Goal: Task Accomplishment & Management: Use online tool/utility

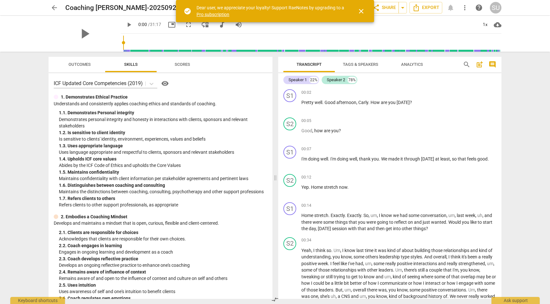
click at [180, 67] on span "Scores" at bounding box center [182, 64] width 15 height 5
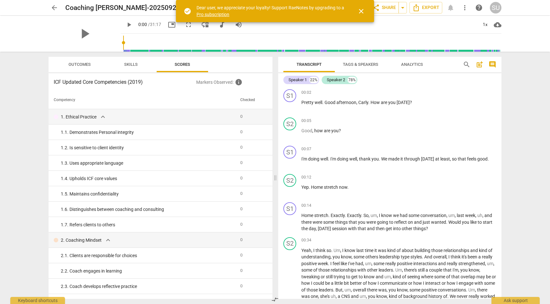
click at [81, 66] on span "Outcomes" at bounding box center [79, 64] width 22 height 5
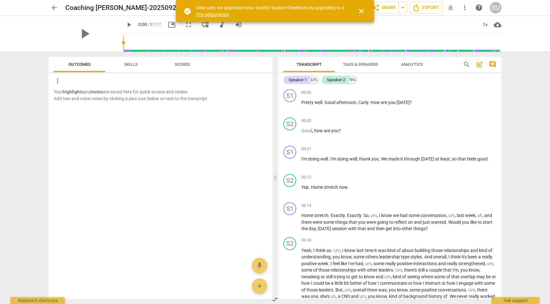
click at [361, 12] on span "close" at bounding box center [361, 11] width 8 height 8
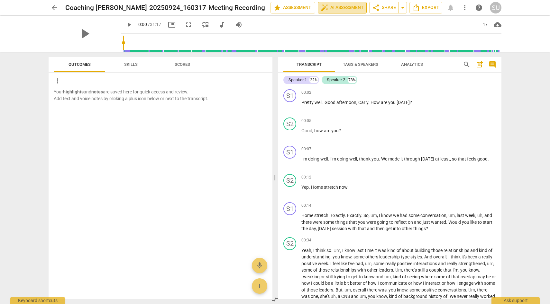
click at [338, 6] on span "auto_fix_high AI Assessment" at bounding box center [341, 8] width 43 height 8
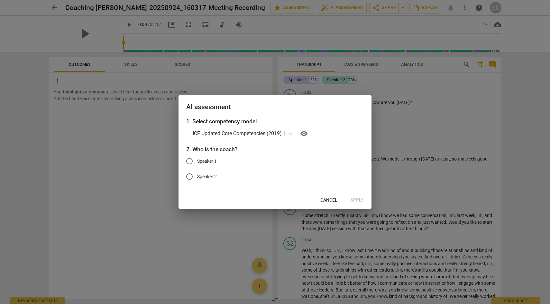
click at [334, 202] on span "Cancel" at bounding box center [328, 200] width 17 height 6
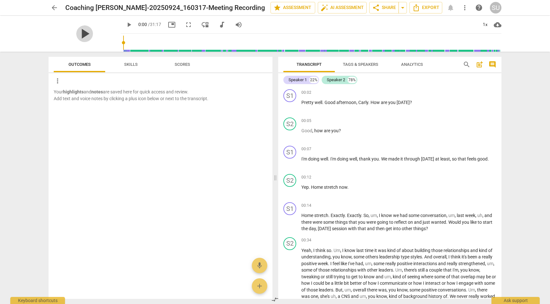
click at [78, 35] on span "play_arrow" at bounding box center [84, 33] width 17 height 17
click at [77, 34] on span "pause" at bounding box center [84, 33] width 17 height 17
type input "6"
click at [304, 78] on div "Speaker 1" at bounding box center [297, 80] width 18 height 6
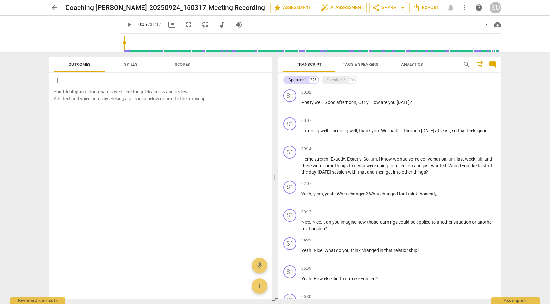
click at [357, 65] on span "Tags & Speakers" at bounding box center [360, 64] width 35 height 5
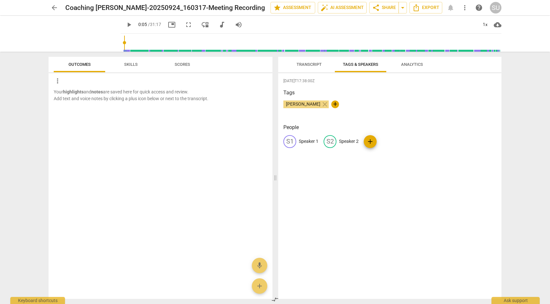
click at [302, 141] on p "Speaker 1" at bounding box center [309, 141] width 20 height 7
type input "Coach_Shawn"
click at [388, 143] on p "Speaker 2" at bounding box center [391, 141] width 20 height 7
type input "Client_Karlye"
click at [400, 106] on div "[PERSON_NAME] close +" at bounding box center [389, 107] width 213 height 13
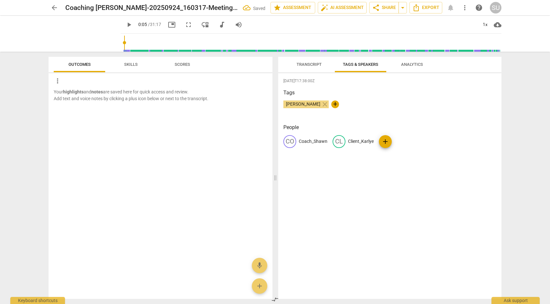
click at [309, 65] on span "Transcript" at bounding box center [308, 64] width 25 height 5
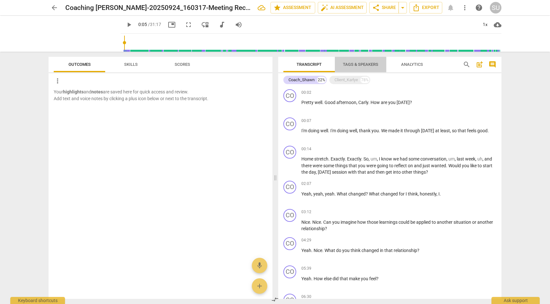
click at [354, 67] on span "Tags & Speakers" at bounding box center [360, 64] width 35 height 5
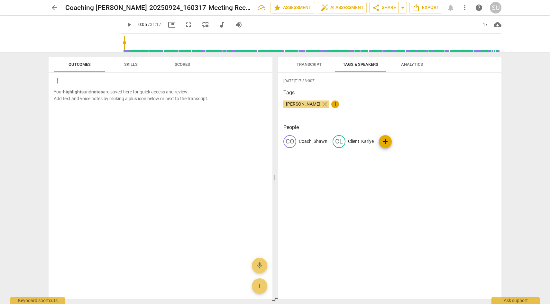
click at [356, 142] on p "Client_Karlye" at bounding box center [361, 141] width 26 height 7
click at [369, 117] on div "Tags [PERSON_NAME] close +" at bounding box center [389, 104] width 213 height 30
click at [309, 67] on span "Transcript" at bounding box center [308, 64] width 25 height 5
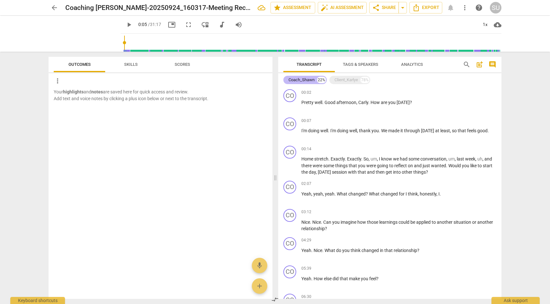
click at [307, 79] on div "Coach_Shawn" at bounding box center [301, 80] width 26 height 6
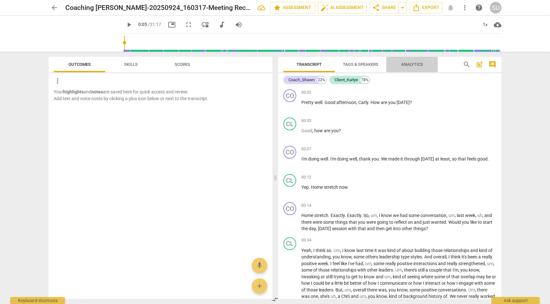
click at [419, 64] on span "Analytics" at bounding box center [412, 64] width 22 height 5
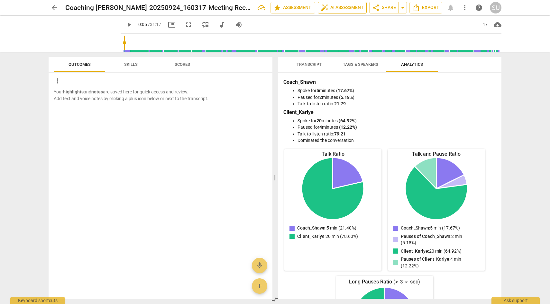
click at [347, 8] on span "auto_fix_high AI Assessment" at bounding box center [341, 8] width 43 height 8
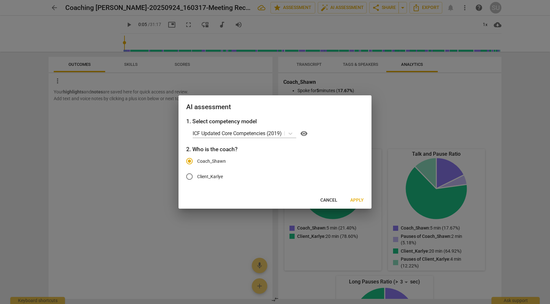
click at [355, 201] on span "Apply" at bounding box center [356, 200] width 13 height 6
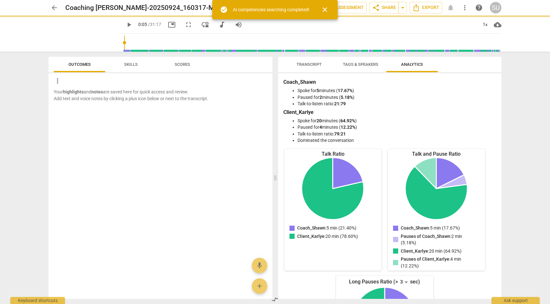
type input "6"
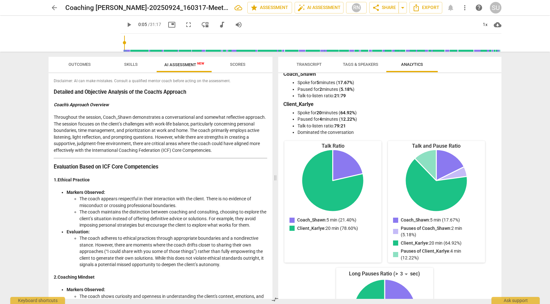
click at [129, 64] on span "Skills" at bounding box center [130, 64] width 13 height 5
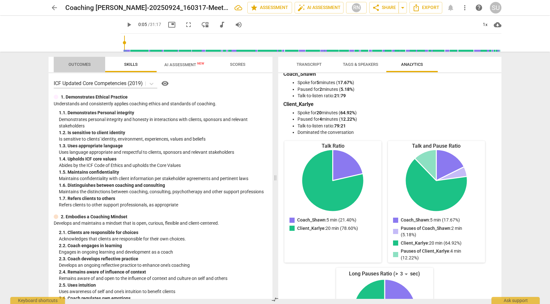
click at [83, 64] on span "Outcomes" at bounding box center [79, 64] width 22 height 5
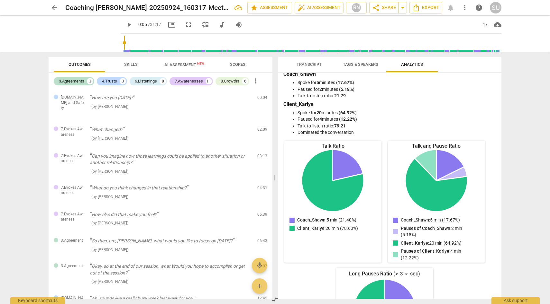
click at [320, 62] on span "Transcript" at bounding box center [309, 64] width 40 height 9
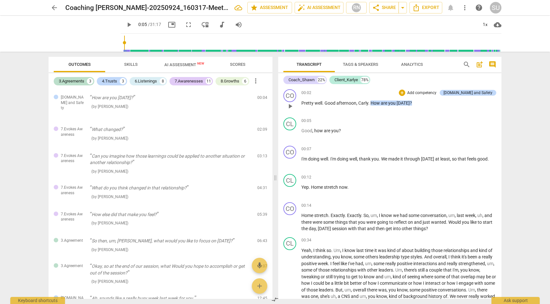
click at [360, 103] on span "Carly" at bounding box center [363, 103] width 10 height 5
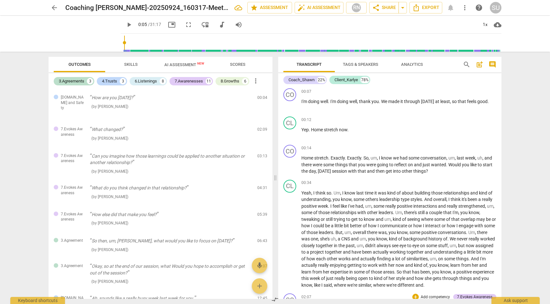
scroll to position [58, 0]
click at [257, 84] on span "more_vert" at bounding box center [256, 81] width 8 height 8
click at [257, 84] on li "Uncheck all" at bounding box center [271, 80] width 36 height 15
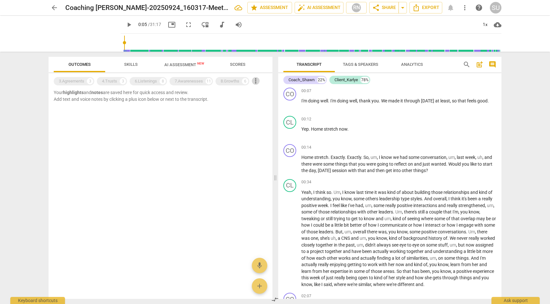
click at [257, 84] on span "more_vert" at bounding box center [256, 81] width 8 height 8
click at [258, 84] on li "Uncheck all" at bounding box center [271, 80] width 36 height 15
click at [231, 80] on div "8.Growths" at bounding box center [229, 81] width 19 height 6
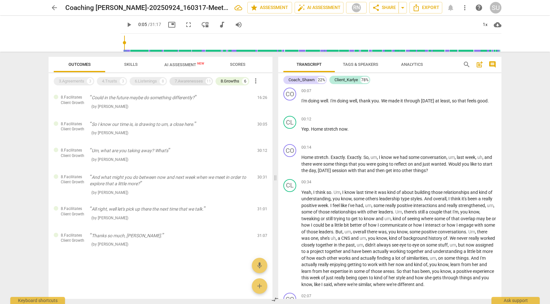
click at [200, 83] on div "7.Awarenesses" at bounding box center [189, 81] width 28 height 6
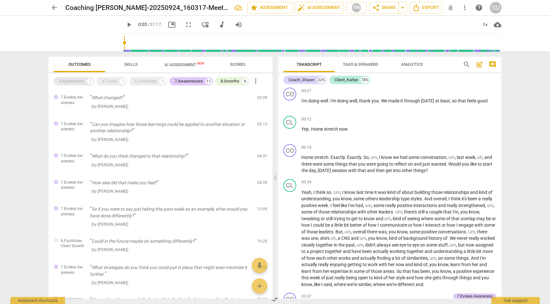
click at [86, 84] on div "3.Agreements 3" at bounding box center [74, 81] width 40 height 8
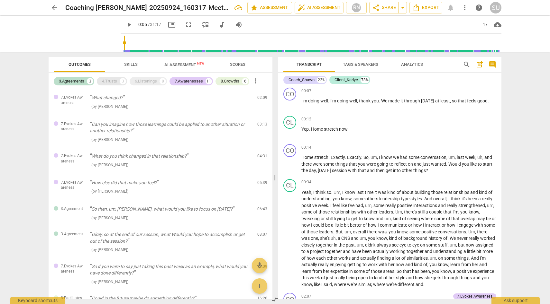
click at [104, 82] on div "4.Trusts" at bounding box center [109, 81] width 15 height 6
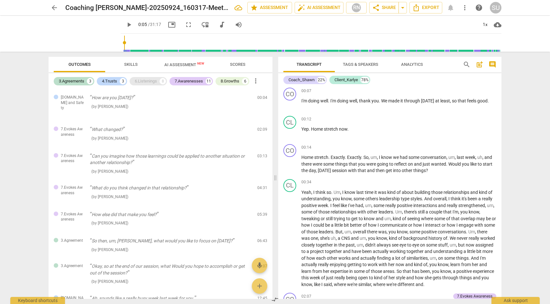
click at [143, 80] on div "6.Listenings" at bounding box center [146, 81] width 22 height 6
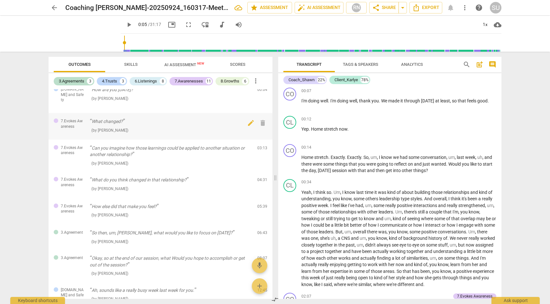
scroll to position [0, 0]
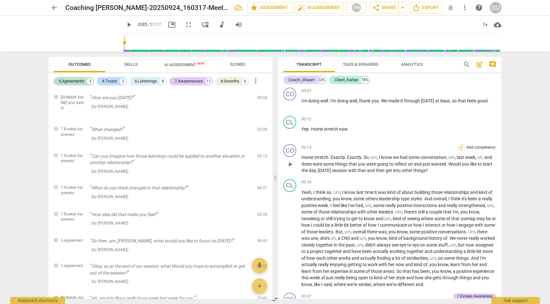
click at [459, 148] on div "+" at bounding box center [461, 147] width 6 height 6
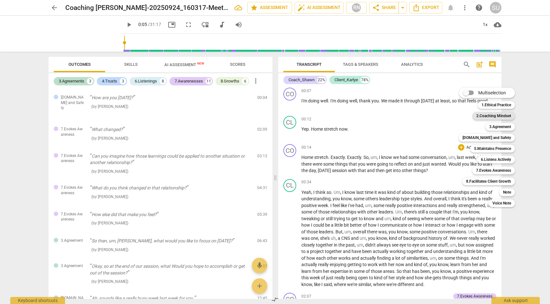
click at [483, 115] on b "2.Coaching Mindset" at bounding box center [493, 116] width 35 height 8
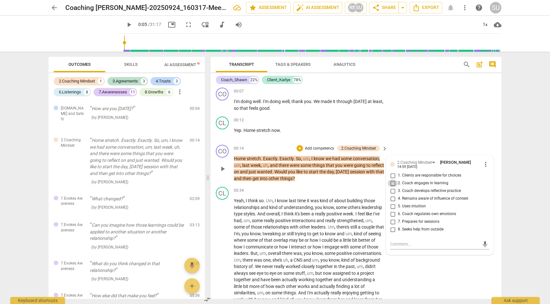
click at [392, 184] on input "2. Coach engages in learning" at bounding box center [392, 184] width 10 height 8
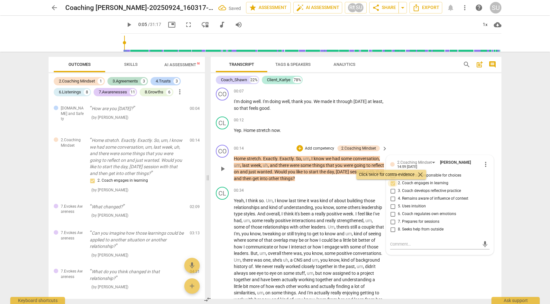
click at [391, 183] on input "2. Coach engages in learning" at bounding box center [392, 184] width 10 height 8
click at [392, 183] on input "2. Coach engages in learning" at bounding box center [392, 184] width 10 height 8
click at [392, 184] on input "2. Coach engages in learning" at bounding box center [392, 184] width 10 height 8
click at [438, 112] on div "CO play_arrow pause 00:07 + Add competency keyboard_arrow_right I'm doing well …" at bounding box center [356, 99] width 291 height 29
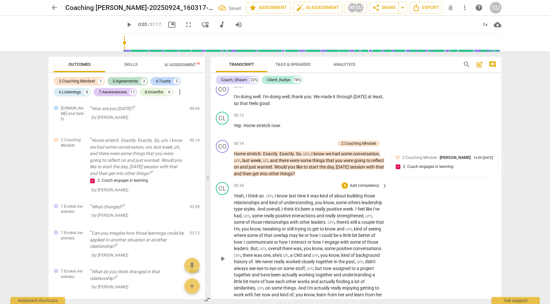
scroll to position [66, 0]
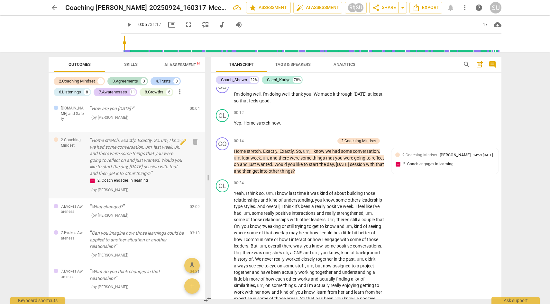
click at [93, 177] on div "2. Coach engages in learning" at bounding box center [137, 181] width 95 height 8
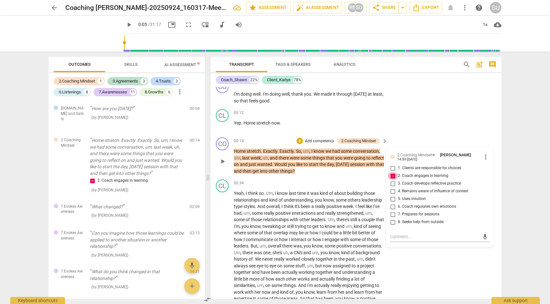
click at [391, 177] on input "2. Coach engages in learning" at bounding box center [392, 176] width 10 height 8
checkbox input "false"
click at [438, 103] on div "CO play_arrow pause 00:07 + Add competency keyboard_arrow_right I'm doing well …" at bounding box center [356, 92] width 291 height 29
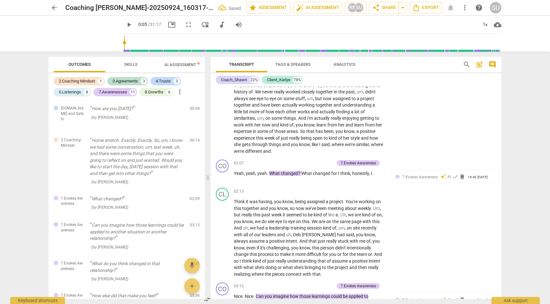
scroll to position [233, 0]
click at [452, 178] on span "check" at bounding box center [455, 177] width 6 height 6
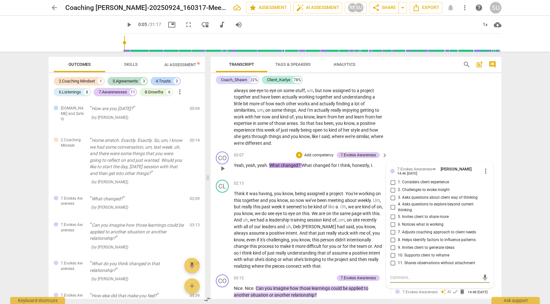
scroll to position [242, 0]
click at [439, 132] on div "CL play_arrow pause 00:34 + Add competency keyboard_arrow_right Yeah , I think …" at bounding box center [356, 75] width 291 height 148
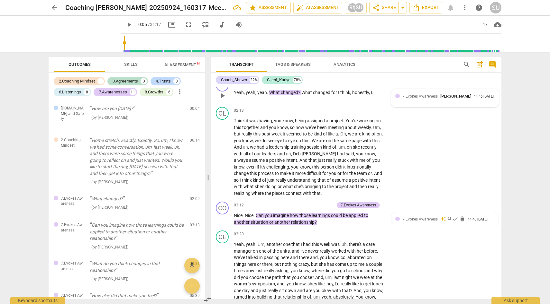
scroll to position [314, 0]
click at [454, 219] on span "check" at bounding box center [455, 219] width 6 height 6
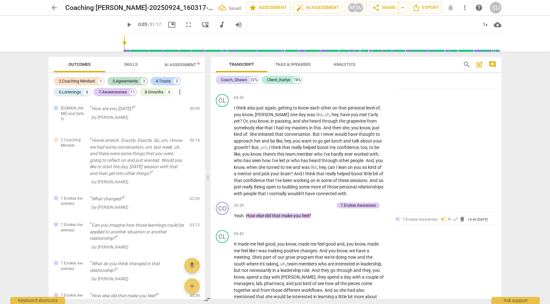
scroll to position [601, 0]
click at [453, 221] on span "check" at bounding box center [455, 218] width 6 height 6
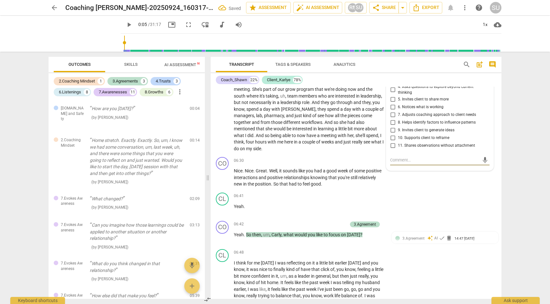
scroll to position [773, 0]
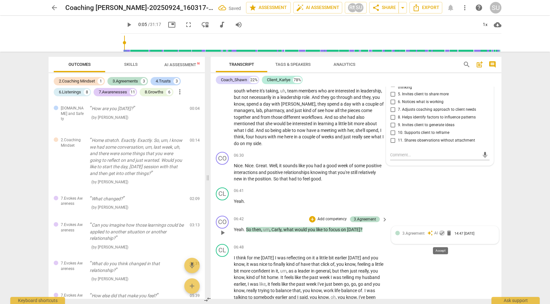
click at [440, 237] on span "check" at bounding box center [441, 233] width 6 height 6
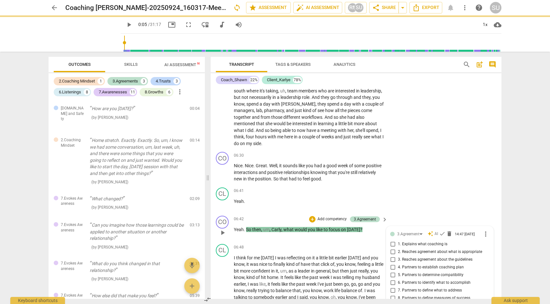
scroll to position [925, 0]
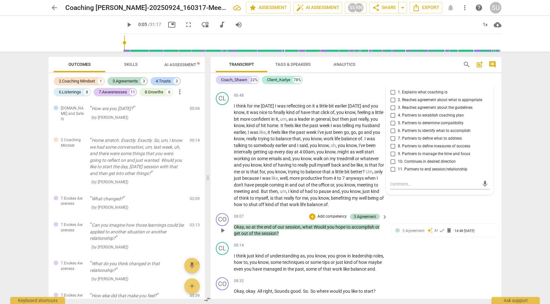
click at [317, 230] on span "Would" at bounding box center [319, 227] width 13 height 5
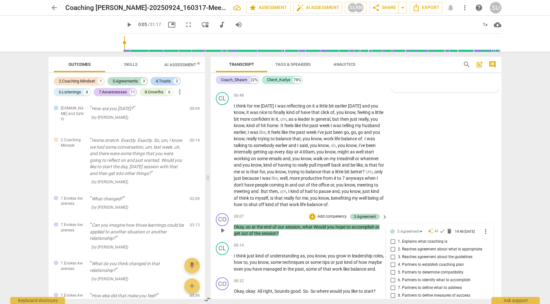
scroll to position [1081, 0]
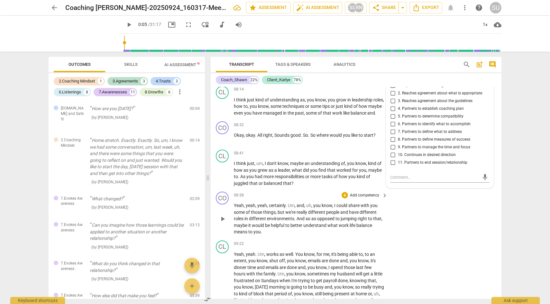
click at [310, 210] on div "CO play_arrow pause 08:58 + Add competency keyboard_arrow_right Yeah , yeah , y…" at bounding box center [356, 213] width 291 height 49
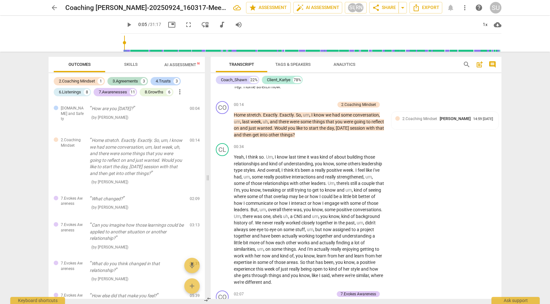
scroll to position [103, 0]
click at [274, 156] on span "," at bounding box center [274, 156] width 2 height 5
click at [372, 176] on span "," at bounding box center [372, 176] width 1 height 5
click at [325, 183] on span "there's" at bounding box center [326, 182] width 14 height 5
click at [336, 191] on span "," at bounding box center [337, 189] width 2 height 5
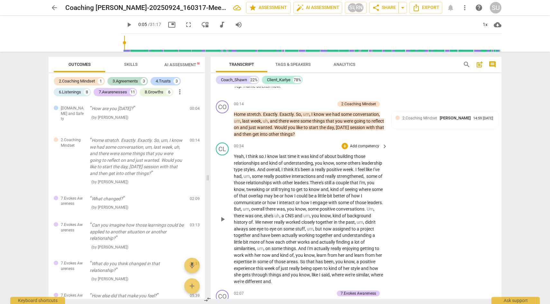
click at [251, 209] on span "," at bounding box center [250, 209] width 2 height 5
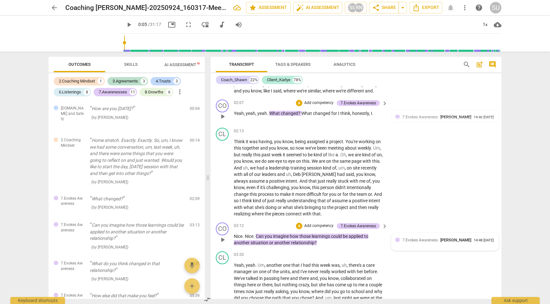
scroll to position [290, 0]
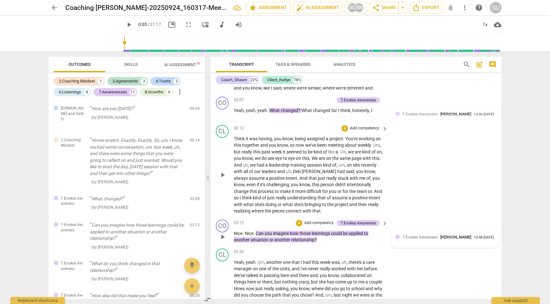
click at [382, 152] on p "Think it was having , you know , being assigned a project . You're working on t…" at bounding box center [309, 175] width 150 height 79
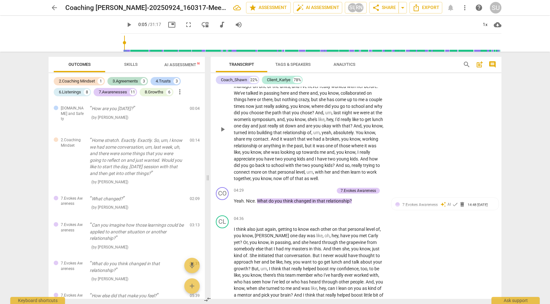
scroll to position [473, 0]
click at [455, 207] on span "check" at bounding box center [455, 204] width 6 height 6
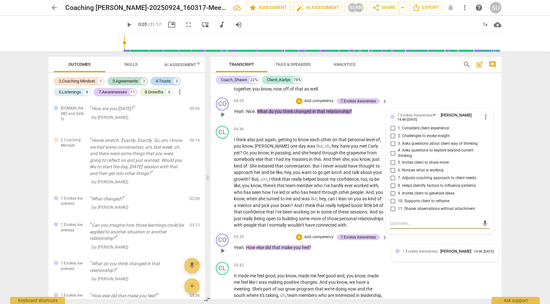
scroll to position [562, 0]
click at [440, 92] on div "CL play_arrow pause 03:20 + Add competency keyboard_arrow_right Yeah , yeah . U…" at bounding box center [356, 33] width 291 height 121
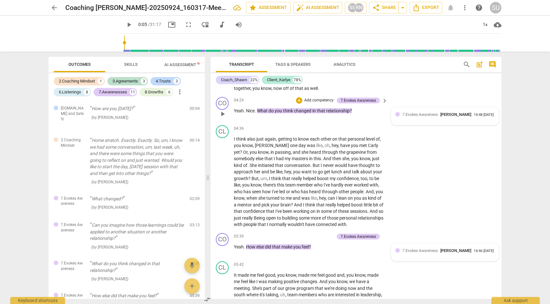
click at [357, 114] on p "Yeah . [GEOGRAPHIC_DATA] . What do you think changed in that relationship ?" at bounding box center [309, 111] width 150 height 7
click at [195, 287] on span "add" at bounding box center [192, 287] width 8 height 8
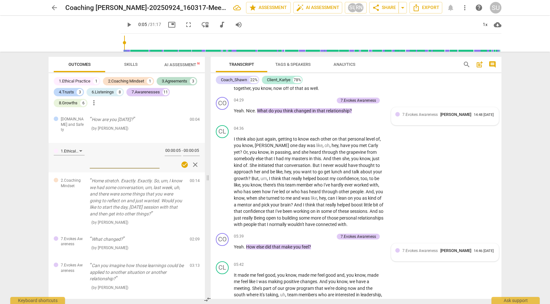
click at [194, 161] on span "close" at bounding box center [195, 165] width 8 height 8
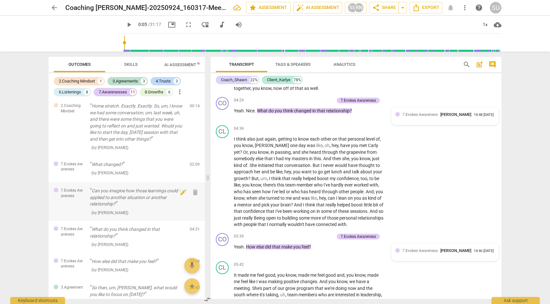
scroll to position [37, 0]
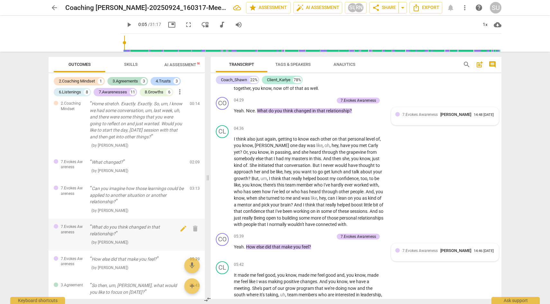
click at [149, 224] on p "What do you think changed in that relationship?" at bounding box center [137, 230] width 95 height 13
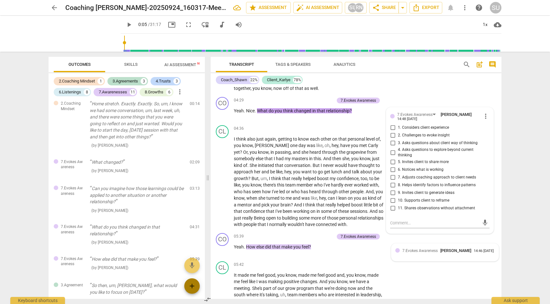
click at [190, 283] on span "add" at bounding box center [192, 287] width 8 height 8
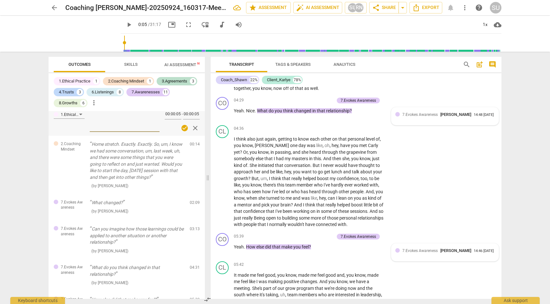
scroll to position [0, 0]
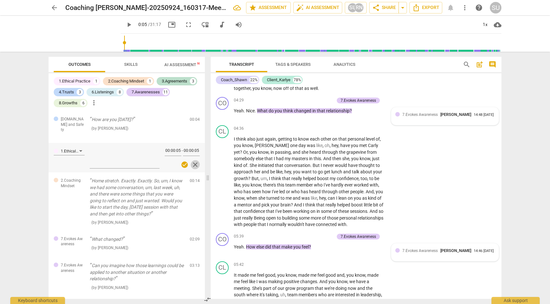
click at [192, 161] on span "close" at bounding box center [195, 165] width 8 height 8
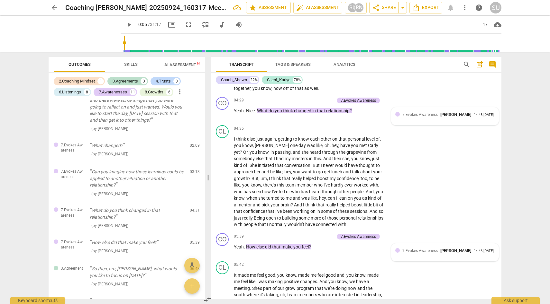
scroll to position [56, 0]
click at [92, 237] on p "How else did that make you feel?" at bounding box center [137, 240] width 95 height 7
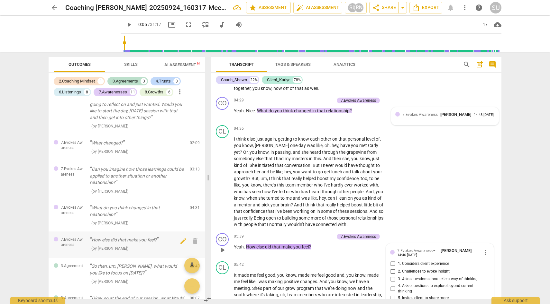
scroll to position [742, 0]
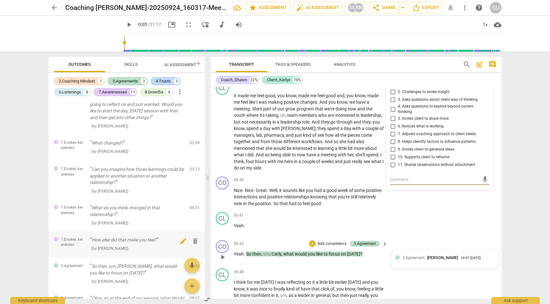
click at [182, 238] on span "edit" at bounding box center [183, 242] width 8 height 8
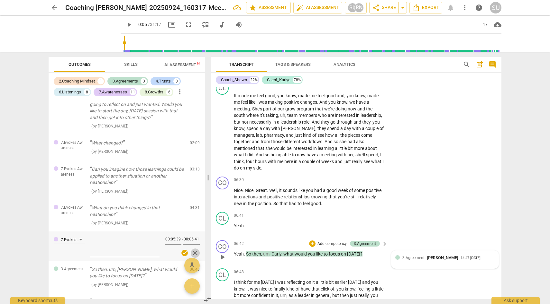
click at [193, 249] on span "close" at bounding box center [195, 253] width 8 height 8
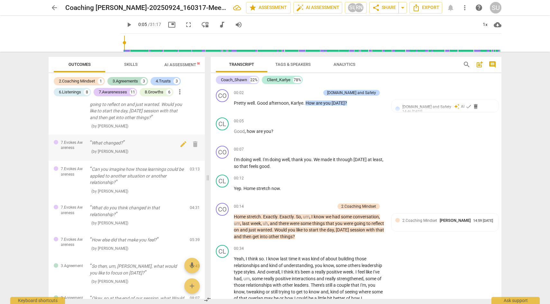
scroll to position [0, 0]
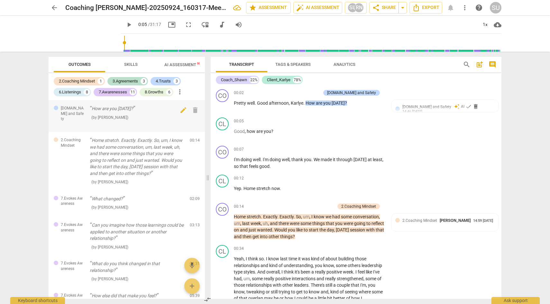
click at [121, 112] on p "How are you [DATE]?" at bounding box center [137, 108] width 95 height 7
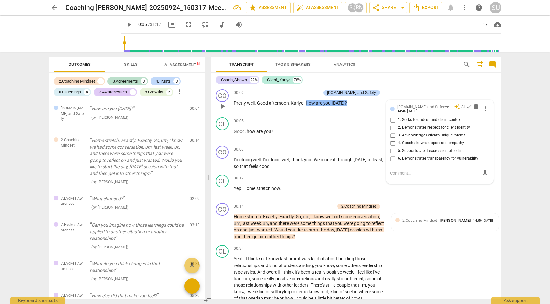
click at [194, 284] on span "add" at bounding box center [192, 287] width 8 height 8
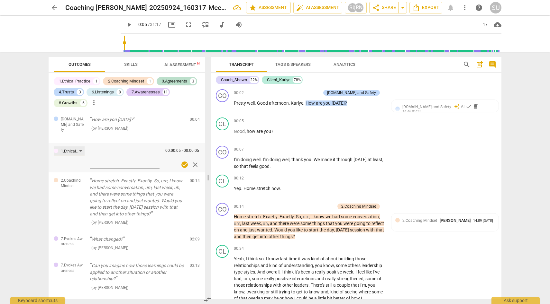
click at [80, 147] on div "1.Ethical Practice" at bounding box center [69, 151] width 31 height 9
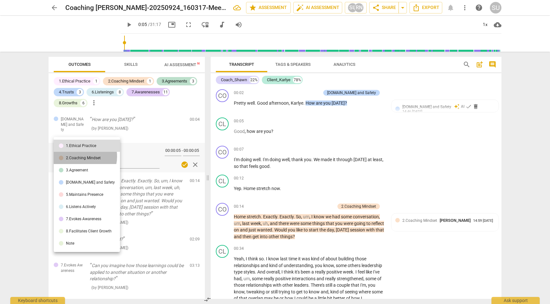
click at [79, 157] on div "2.Coaching Mindset" at bounding box center [83, 158] width 35 height 4
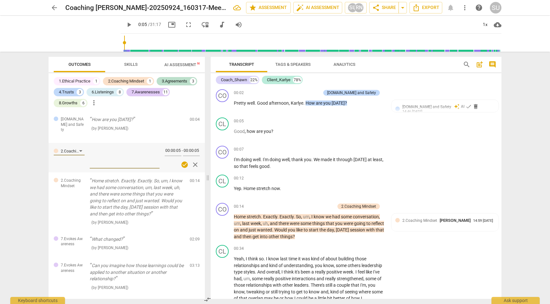
click at [181, 161] on span "check_circle" at bounding box center [185, 165] width 8 height 8
click at [194, 161] on span "close" at bounding box center [195, 165] width 8 height 8
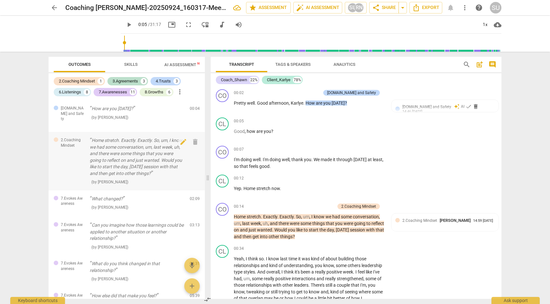
click at [76, 138] on span "2.Coaching Mindset" at bounding box center [73, 143] width 24 height 11
click at [405, 220] on span "2.Coaching Mindset" at bounding box center [419, 221] width 35 height 4
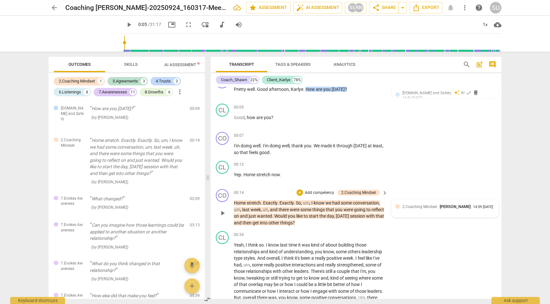
scroll to position [20, 0]
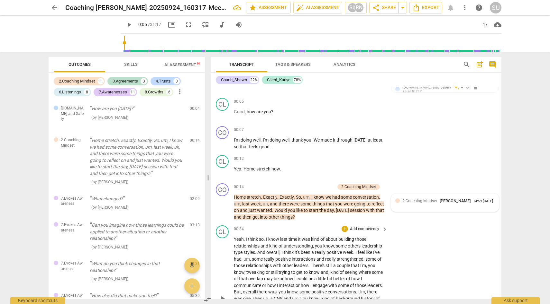
click at [413, 242] on div "CL play_arrow pause 00:34 + Add competency keyboard_arrow_right Yeah , I think …" at bounding box center [356, 293] width 291 height 141
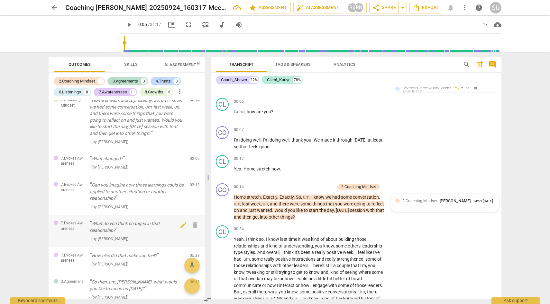
scroll to position [42, 0]
click at [150, 223] on p "What do you think changed in that relationship?" at bounding box center [137, 225] width 95 height 13
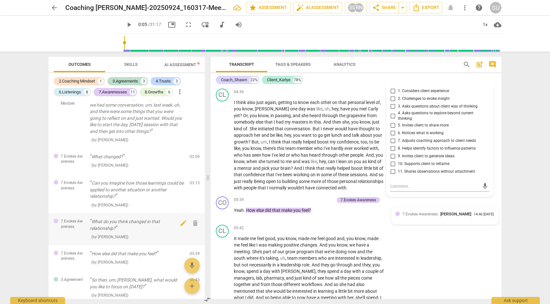
click at [150, 221] on p "What do you think changed in that relationship?" at bounding box center [137, 225] width 95 height 13
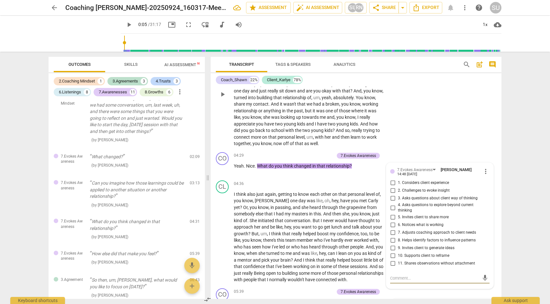
scroll to position [508, 0]
click at [421, 149] on div "CL play_arrow pause 03:20 + Add competency keyboard_arrow_right Yeah , yeah . U…" at bounding box center [356, 88] width 291 height 121
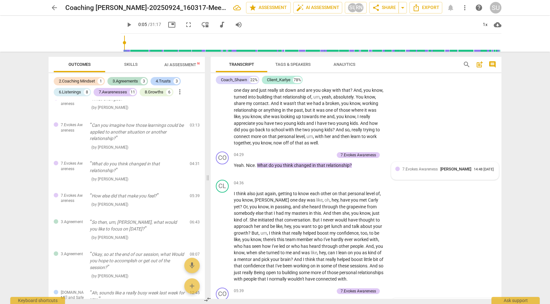
scroll to position [101, 0]
click at [116, 160] on p "What do you think changed in that relationship?" at bounding box center [137, 166] width 95 height 13
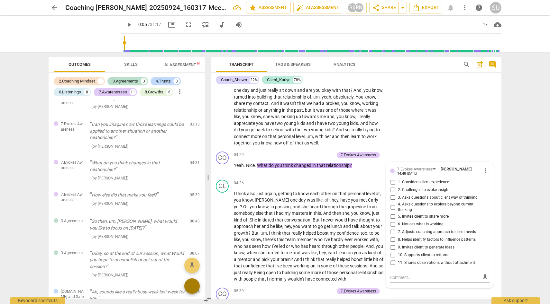
click at [193, 284] on span "add" at bounding box center [192, 287] width 8 height 8
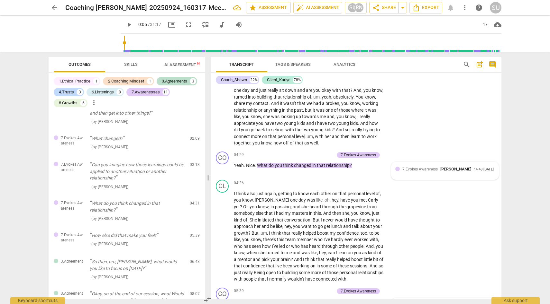
scroll to position [0, 0]
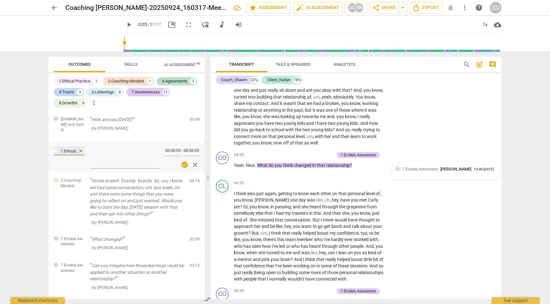
click at [80, 147] on div "1.Ethical Practice" at bounding box center [69, 151] width 31 height 9
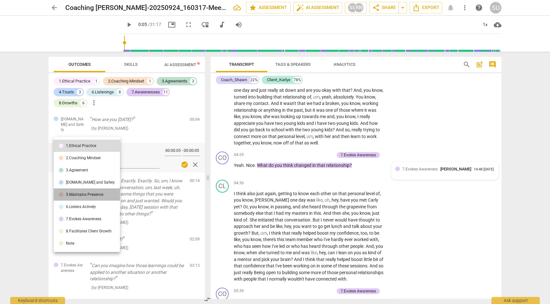
click at [89, 193] on div "5.Maintains Presence" at bounding box center [84, 195] width 37 height 4
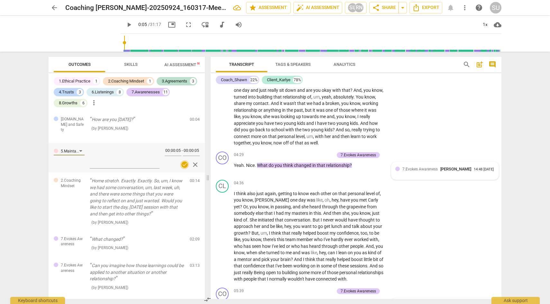
click at [181, 161] on span "check_circle" at bounding box center [185, 165] width 8 height 8
click at [195, 161] on span "close" at bounding box center [195, 165] width 8 height 8
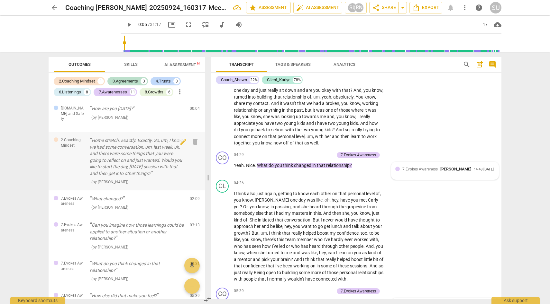
click at [153, 148] on p "Home stretch. Exactly. Exactly. So, um, I know we had some conversation, um, la…" at bounding box center [137, 157] width 95 height 40
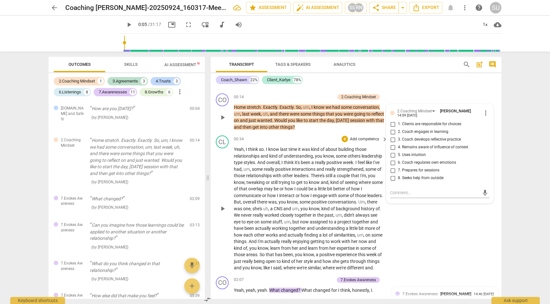
click at [260, 182] on span "tweaking" at bounding box center [255, 182] width 19 height 5
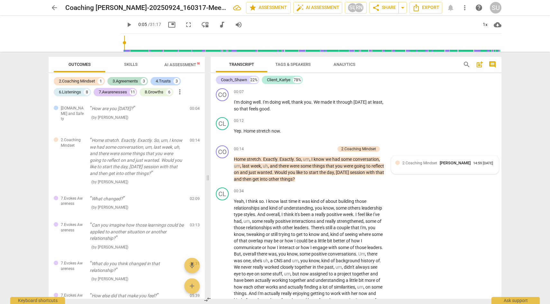
scroll to position [0, 0]
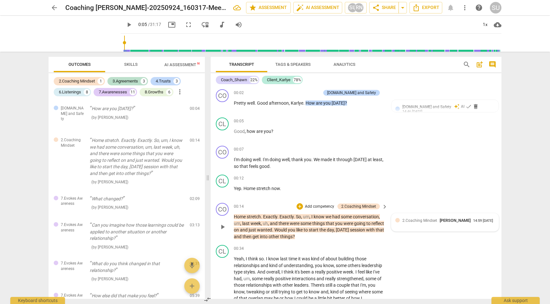
click at [327, 206] on p "Add competency" at bounding box center [319, 207] width 31 height 6
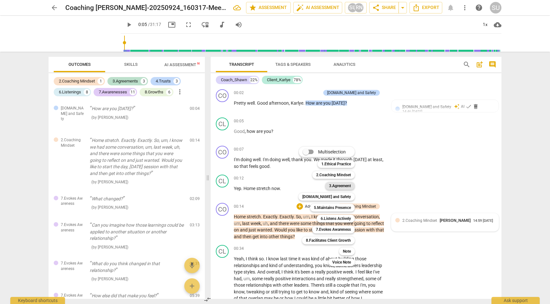
click at [341, 187] on b "3.Agreement" at bounding box center [340, 186] width 22 height 8
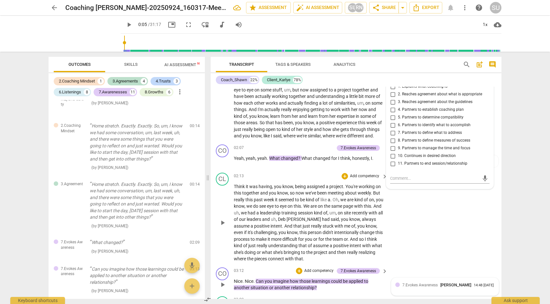
scroll to position [242, 0]
click at [238, 150] on span "02:07" at bounding box center [239, 147] width 10 height 5
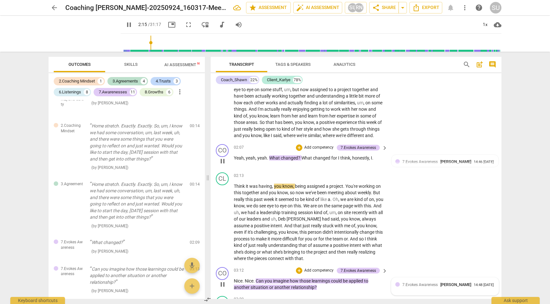
click at [258, 161] on span "yeah" at bounding box center [262, 158] width 10 height 5
click at [89, 39] on div "pause" at bounding box center [85, 34] width 72 height 36
click at [78, 35] on span "pause" at bounding box center [84, 33] width 17 height 17
click at [142, 41] on input "range" at bounding box center [312, 42] width 378 height 21
click at [139, 41] on input "range" at bounding box center [312, 42] width 378 height 21
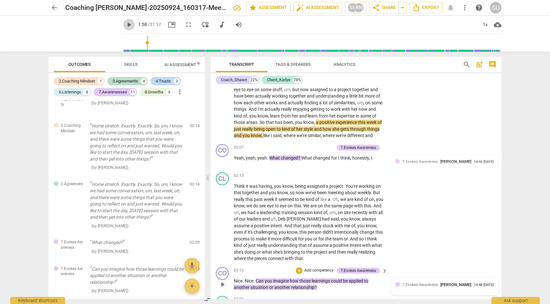
click at [125, 24] on span "play_arrow" at bounding box center [129, 25] width 8 height 8
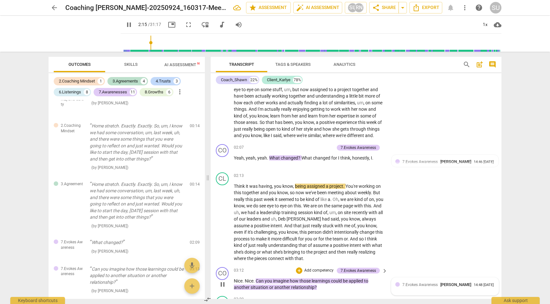
click at [125, 28] on span "pause" at bounding box center [129, 25] width 8 height 8
type input "136"
click at [337, 161] on span "for" at bounding box center [334, 158] width 7 height 5
click at [234, 188] on span "Think" at bounding box center [240, 185] width 12 height 5
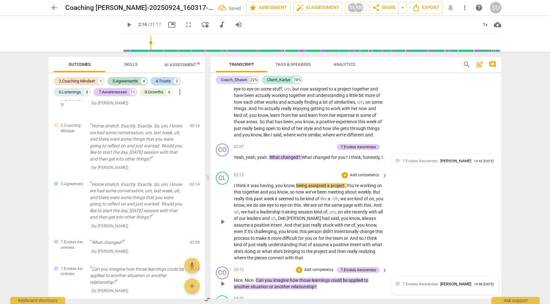
click at [247, 188] on span "I think" at bounding box center [240, 185] width 13 height 5
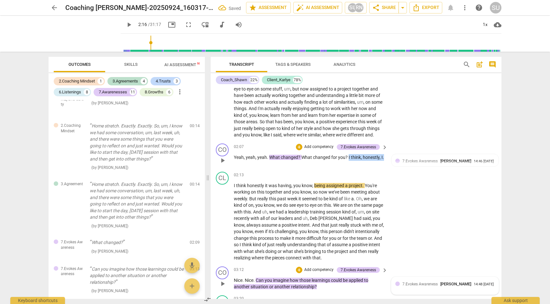
drag, startPoint x: 347, startPoint y: 164, endPoint x: 364, endPoint y: 170, distance: 17.8
click at [364, 161] on p "Yeah , yeah , yeah . What changed ? What changed for you ? I think , honestly ,…" at bounding box center [309, 157] width 150 height 7
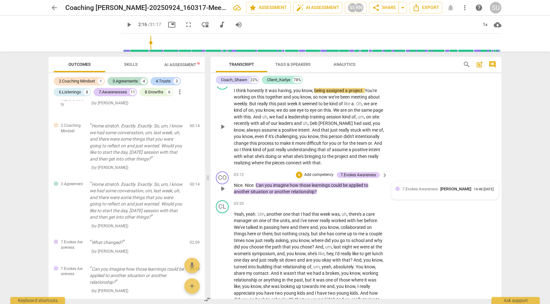
scroll to position [339, 0]
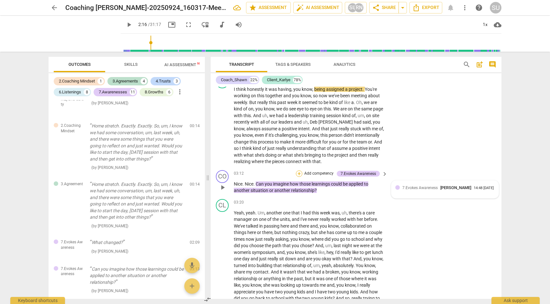
click at [301, 177] on div "+" at bounding box center [299, 174] width 6 height 6
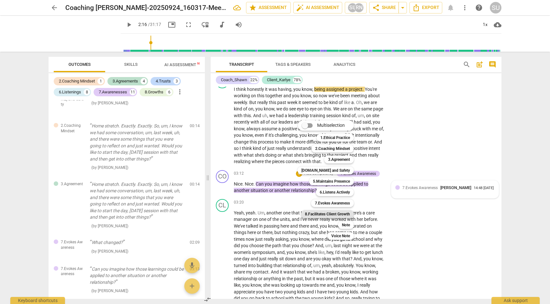
click at [335, 213] on b "8.Facilitates Client Growth" at bounding box center [327, 215] width 45 height 8
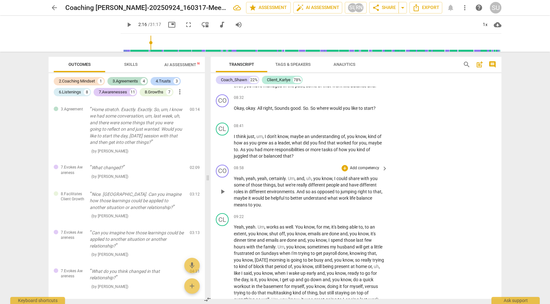
scroll to position [1109, 0]
click at [352, 171] on p "Add competency" at bounding box center [364, 168] width 31 height 6
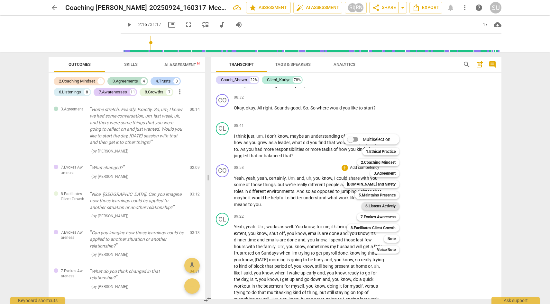
click at [377, 204] on b "6.Listens Actively" at bounding box center [380, 206] width 30 height 8
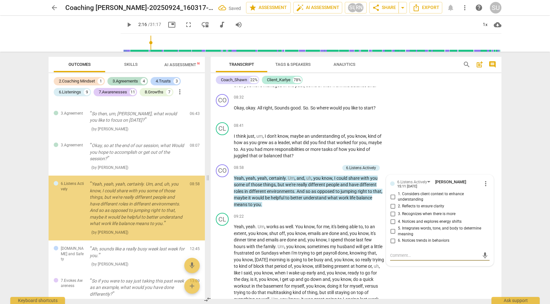
scroll to position [309, 0]
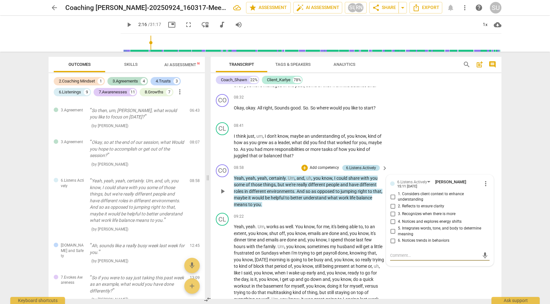
click at [368, 171] on div "6.Listens Actively" at bounding box center [361, 168] width 30 height 6
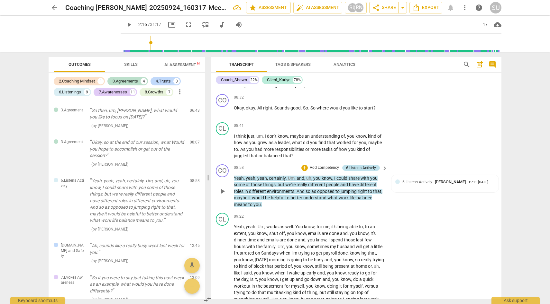
click at [355, 171] on div "6.Listens Actively" at bounding box center [361, 168] width 30 height 6
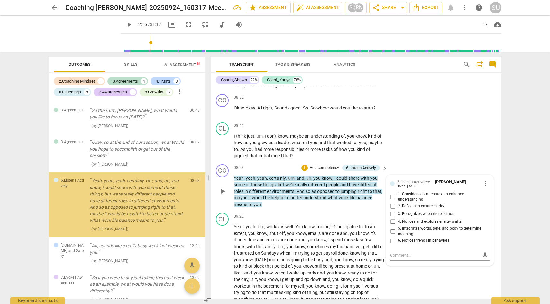
click at [392, 186] on div at bounding box center [392, 184] width 4 height 4
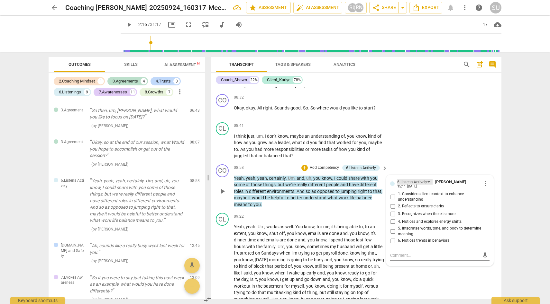
click at [410, 185] on div "6.Listens Actively" at bounding box center [412, 182] width 30 height 6
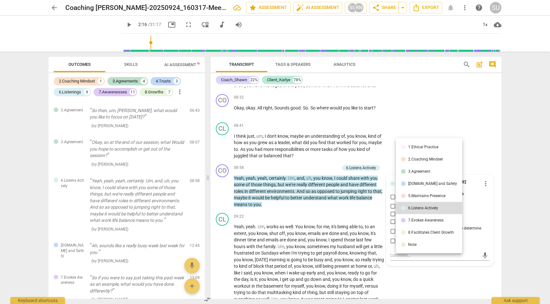
click at [372, 194] on div at bounding box center [275, 152] width 550 height 304
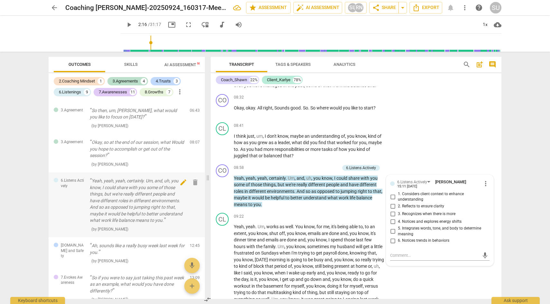
click at [194, 179] on span "delete" at bounding box center [195, 183] width 8 height 8
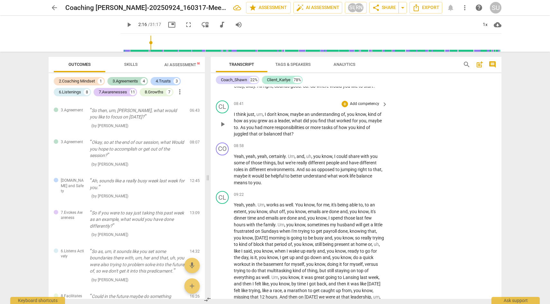
scroll to position [1133, 0]
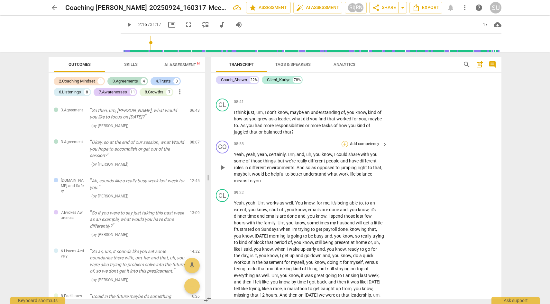
click at [344, 148] on div "+" at bounding box center [344, 144] width 6 height 6
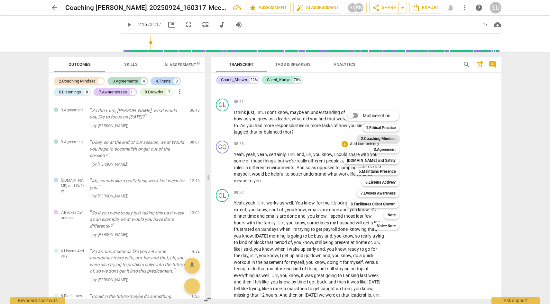
click at [371, 137] on b "2.Coaching Mindset" at bounding box center [378, 139] width 35 height 8
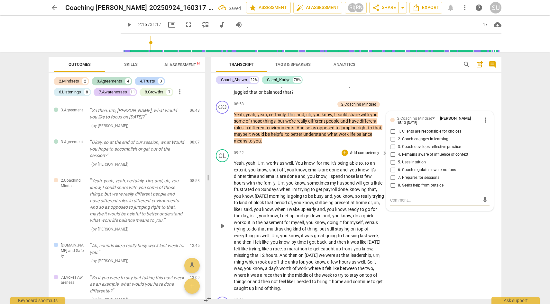
scroll to position [1181, 0]
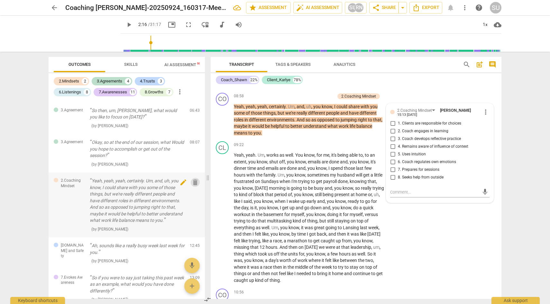
click at [191, 179] on span "delete" at bounding box center [195, 183] width 8 height 8
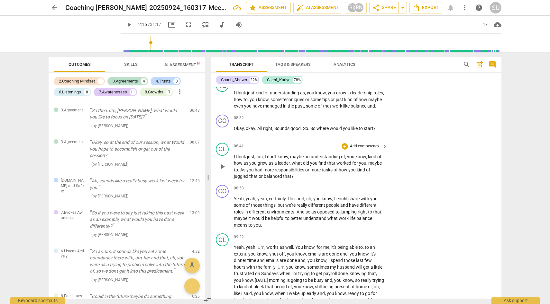
scroll to position [1089, 0]
click at [86, 79] on div "2.Coaching Mindset" at bounding box center [77, 81] width 36 height 6
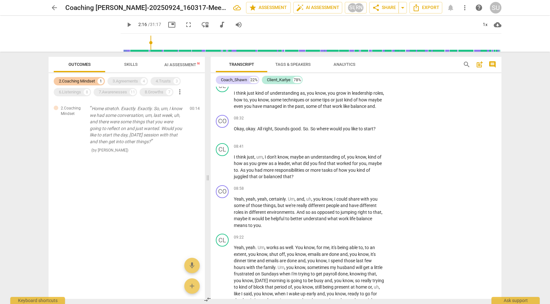
click at [86, 79] on div "2.Coaching Mindset" at bounding box center [77, 81] width 36 height 6
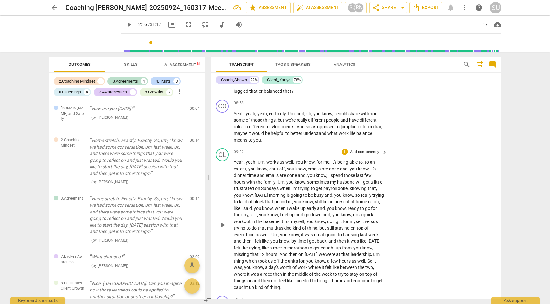
scroll to position [1172, 0]
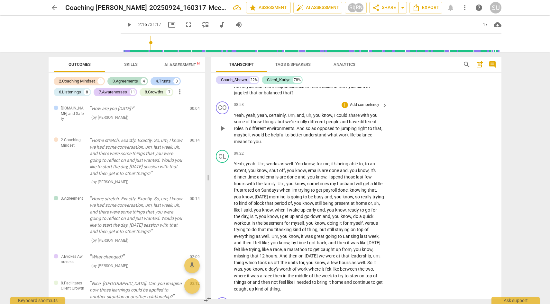
click at [360, 108] on p "Add competency" at bounding box center [364, 105] width 31 height 6
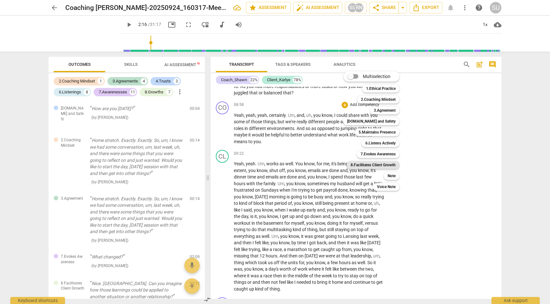
click at [368, 165] on b "8.Facilitates Client Growth" at bounding box center [372, 165] width 45 height 8
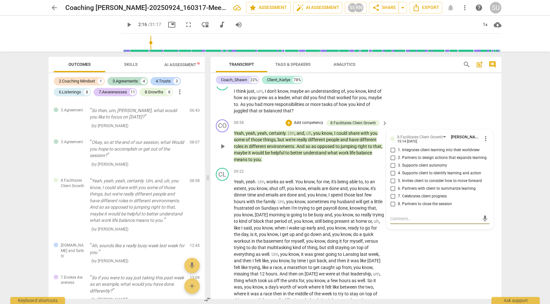
scroll to position [1156, 0]
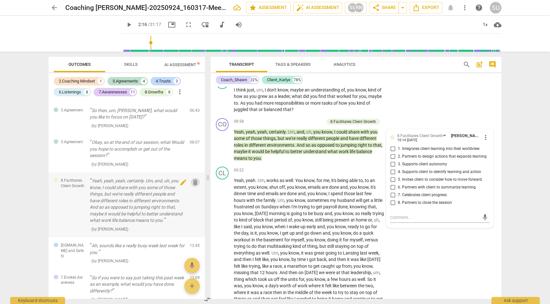
click at [192, 179] on span "delete" at bounding box center [195, 183] width 8 height 8
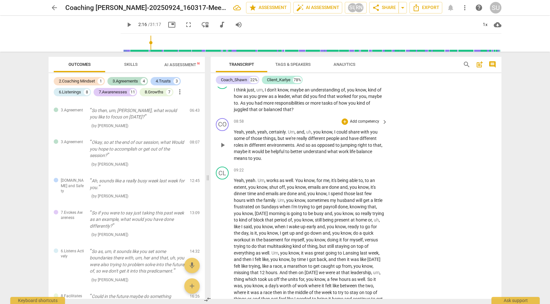
click at [366, 125] on p "Add competency" at bounding box center [364, 122] width 31 height 6
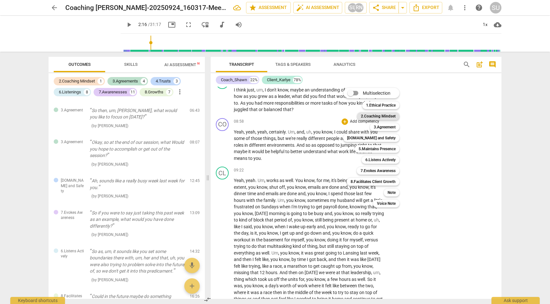
click at [372, 115] on b "2.Coaching Mindset" at bounding box center [378, 116] width 35 height 8
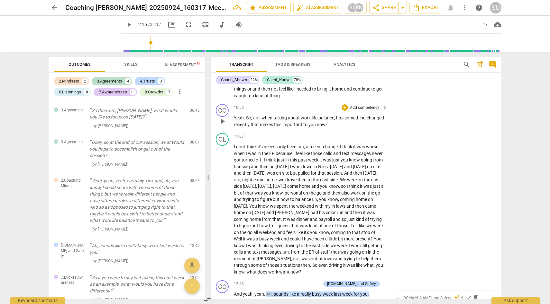
scroll to position [1366, 0]
click at [351, 111] on p "Add competency" at bounding box center [364, 108] width 31 height 6
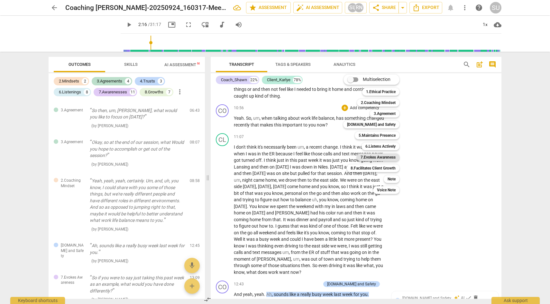
click at [371, 155] on b "7.Evokes Awareness" at bounding box center [377, 158] width 35 height 8
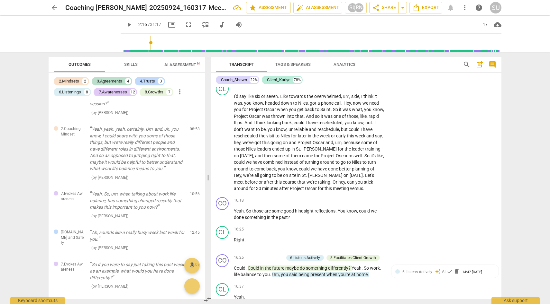
scroll to position [1840, 0]
click at [237, 203] on span "16:18" at bounding box center [239, 199] width 10 height 5
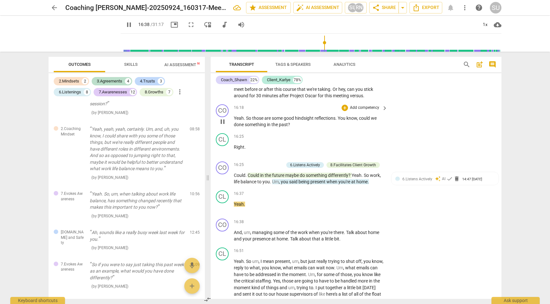
scroll to position [1933, 0]
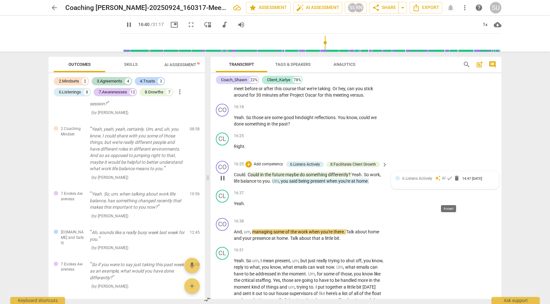
click at [450, 182] on span "check" at bounding box center [449, 178] width 6 height 6
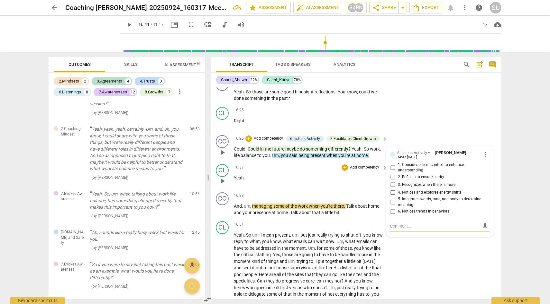
scroll to position [1960, 0]
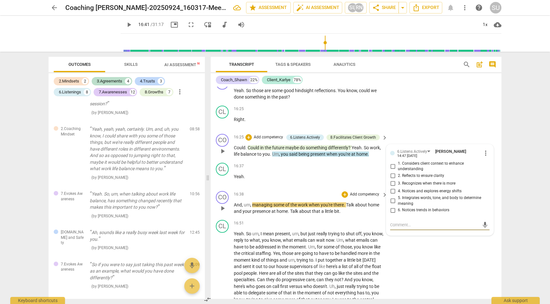
click at [222, 212] on span "play_arrow" at bounding box center [223, 209] width 8 height 8
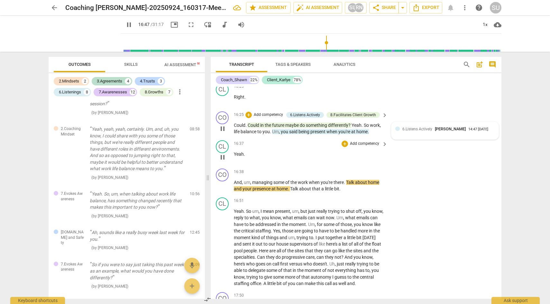
scroll to position [1985, 0]
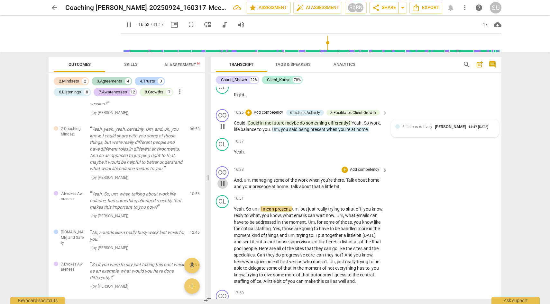
click at [221, 188] on span "pause" at bounding box center [223, 184] width 8 height 8
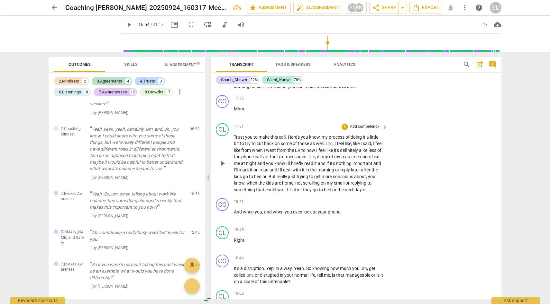
scroll to position [2186, 0]
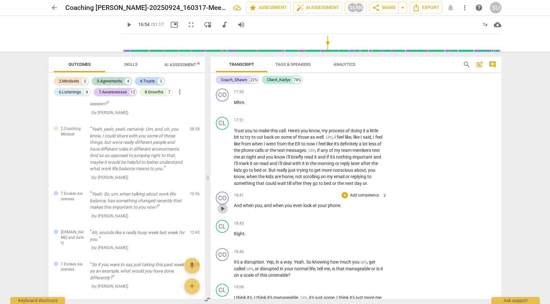
click at [222, 213] on span "play_arrow" at bounding box center [223, 209] width 8 height 8
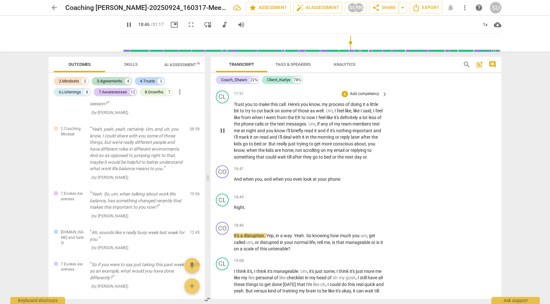
scroll to position [2214, 0]
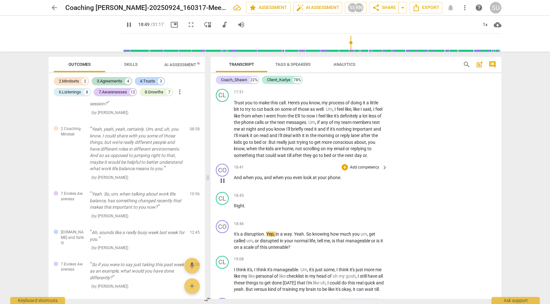
click at [222, 185] on span "pause" at bounding box center [223, 181] width 8 height 8
type input "1130"
click at [348, 181] on p "And when you , and when you even look at your phone ." at bounding box center [309, 178] width 150 height 7
click at [256, 210] on p "Right ." at bounding box center [309, 206] width 150 height 7
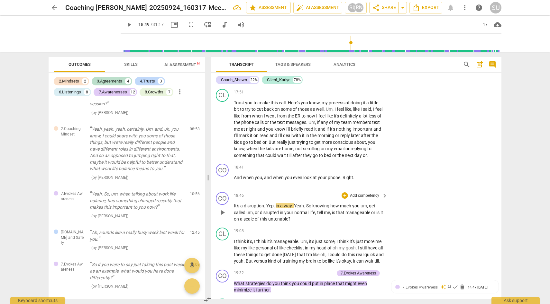
click at [222, 217] on span "play_arrow" at bounding box center [223, 213] width 8 height 8
click at [369, 199] on p "Add competency" at bounding box center [364, 196] width 31 height 6
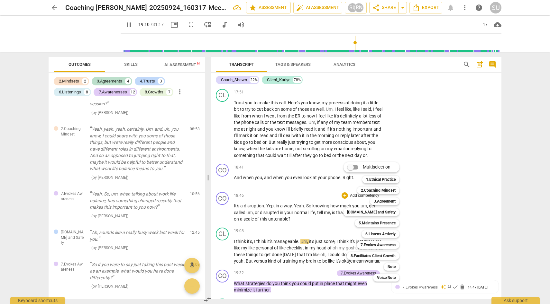
click at [298, 215] on div at bounding box center [275, 152] width 550 height 304
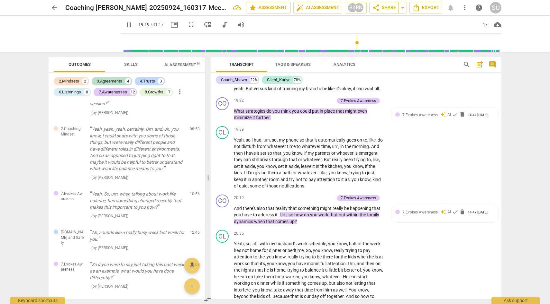
scroll to position [2388, 0]
click at [455, 117] on span "check" at bounding box center [455, 114] width 6 height 6
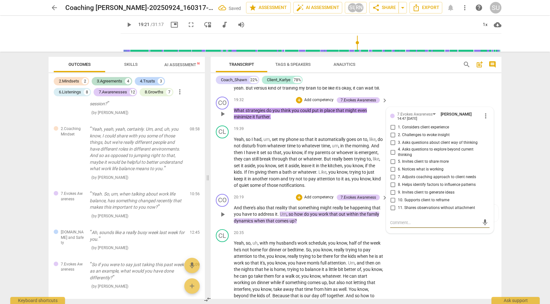
click at [367, 225] on p "And there's also that reality that something might really be happening that you…" at bounding box center [309, 215] width 150 height 20
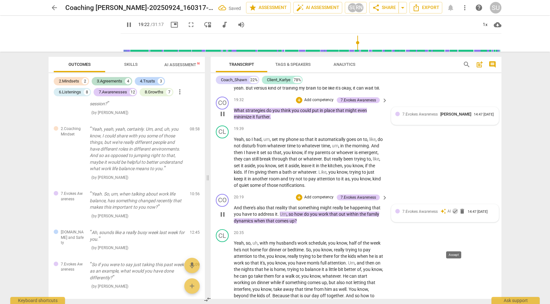
click at [453, 215] on span "check" at bounding box center [455, 211] width 6 height 6
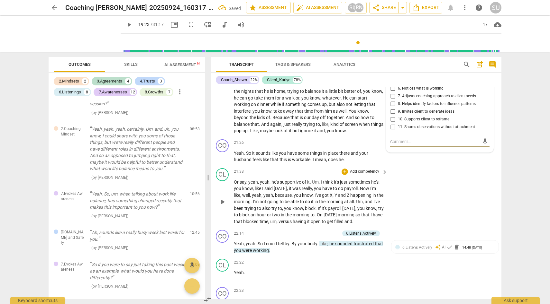
scroll to position [2579, 0]
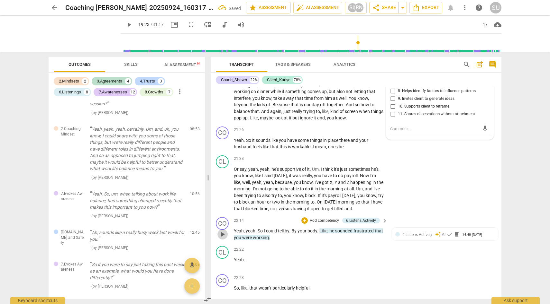
click at [222, 238] on span "play_arrow" at bounding box center [223, 235] width 8 height 8
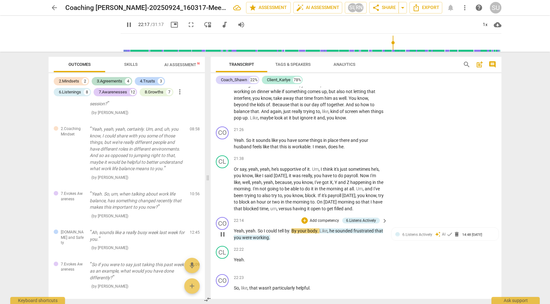
click at [295, 234] on span "By" at bounding box center [294, 231] width 6 height 5
type input "1339"
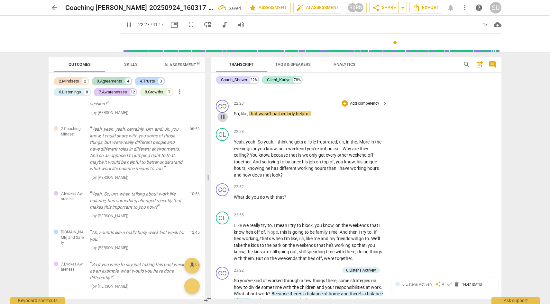
click at [220, 121] on span "pause" at bounding box center [223, 117] width 8 height 8
click at [321, 67] on p "Yeah , yeah . So I could tell by your body . Like , he sounded frustrated that …" at bounding box center [309, 59] width 150 height 13
click at [220, 64] on span "play_arrow" at bounding box center [223, 60] width 8 height 8
click at [125, 23] on span "pause" at bounding box center [129, 25] width 8 height 8
click at [223, 121] on span "play_arrow" at bounding box center [223, 117] width 8 height 8
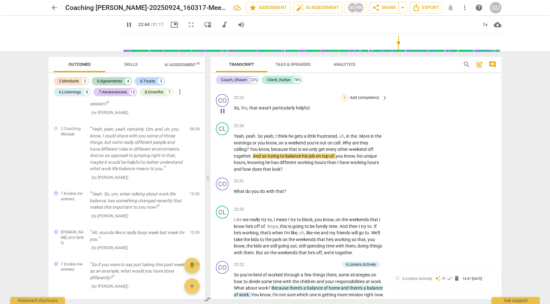
scroll to position [2759, 0]
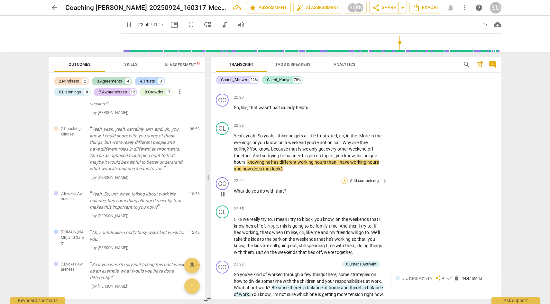
click at [343, 184] on div "+" at bounding box center [344, 181] width 6 height 6
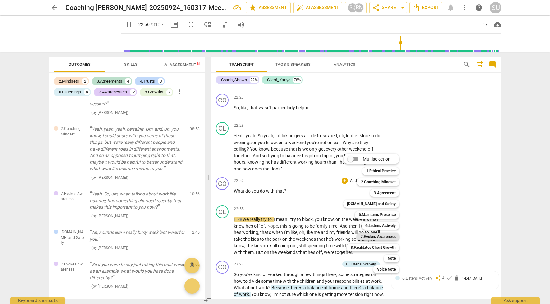
click at [367, 236] on b "7.Evokes Awareness" at bounding box center [377, 237] width 35 height 8
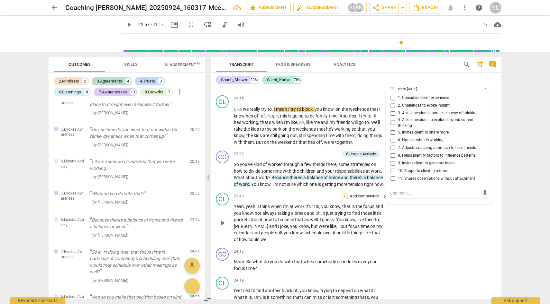
scroll to position [2866, 0]
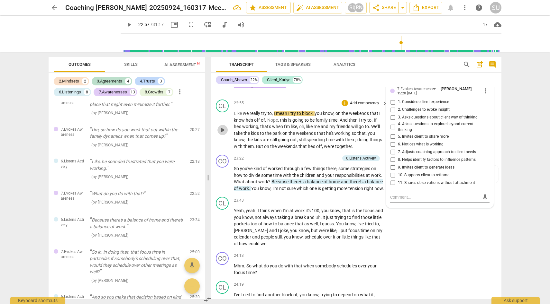
click at [223, 134] on span "play_arrow" at bounding box center [223, 130] width 8 height 8
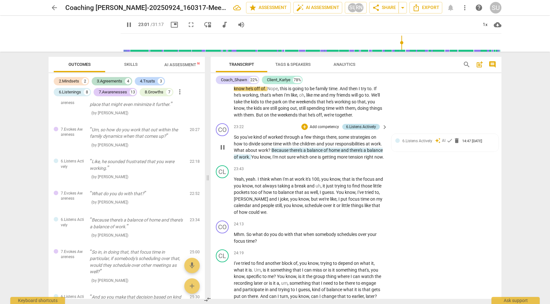
scroll to position [2897, 0]
click at [449, 144] on span "check" at bounding box center [449, 140] width 6 height 6
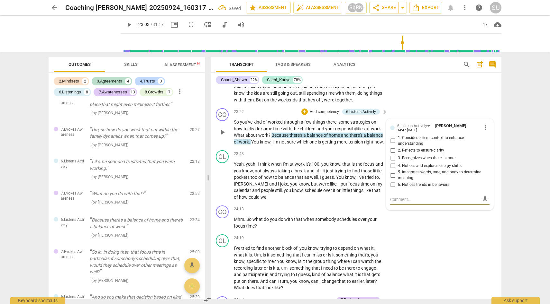
scroll to position [2914, 0]
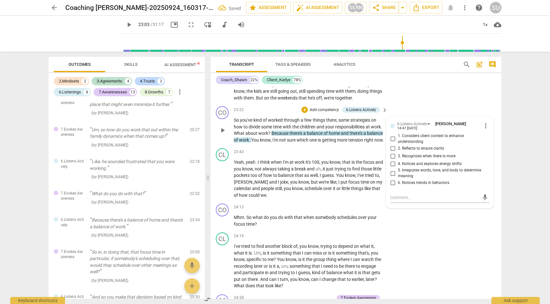
click at [433, 104] on div "CL play_arrow pause 22:55 + Add competency keyboard_arrow_right Like we really …" at bounding box center [356, 76] width 291 height 55
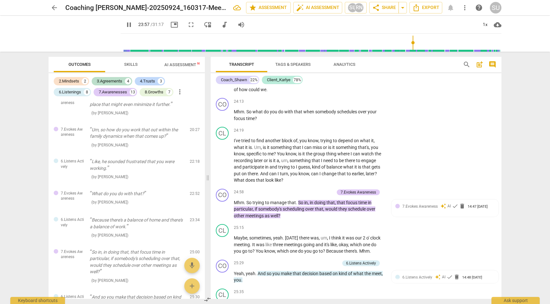
scroll to position [3020, 0]
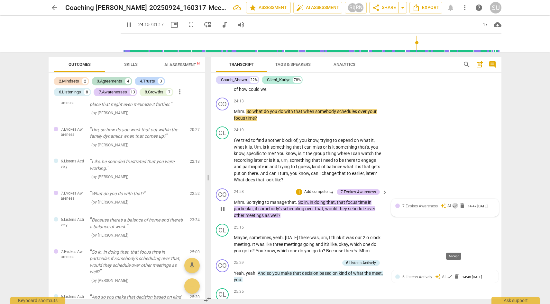
click at [454, 209] on span "check" at bounding box center [455, 206] width 6 height 6
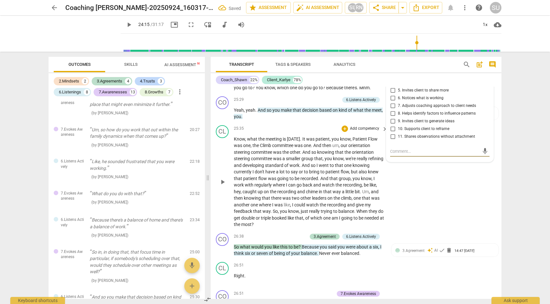
scroll to position [3185, 0]
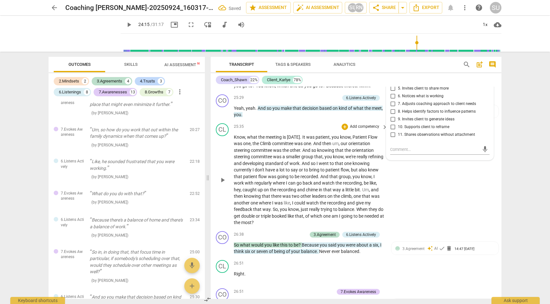
click at [394, 215] on div "CL play_arrow pause 25:35 + Add competency keyboard_arrow_right Know , what the…" at bounding box center [356, 175] width 291 height 108
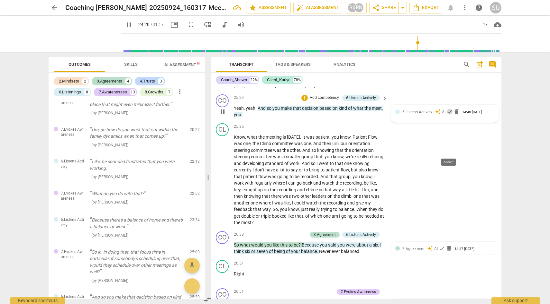
click at [450, 115] on span "check" at bounding box center [449, 112] width 6 height 6
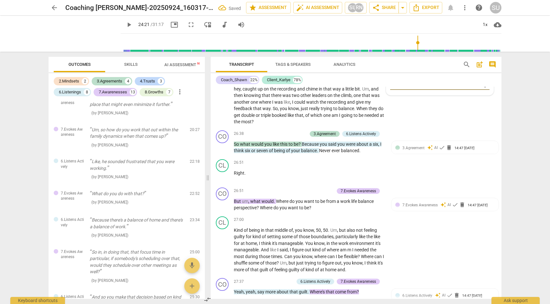
scroll to position [3287, 0]
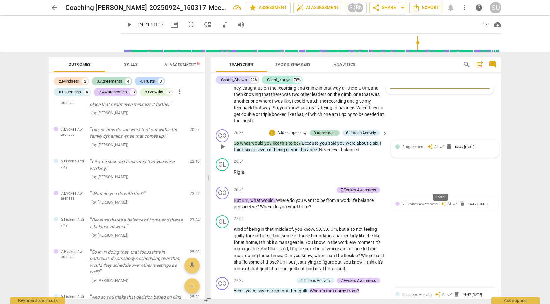
click at [439, 150] on span "check" at bounding box center [441, 147] width 6 height 6
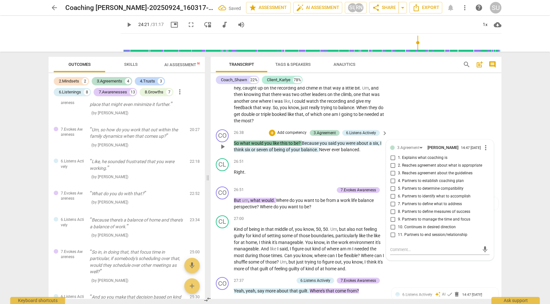
click at [401, 127] on div "CL play_arrow pause 25:35 + Add competency keyboard_arrow_right Know , what the…" at bounding box center [356, 73] width 291 height 108
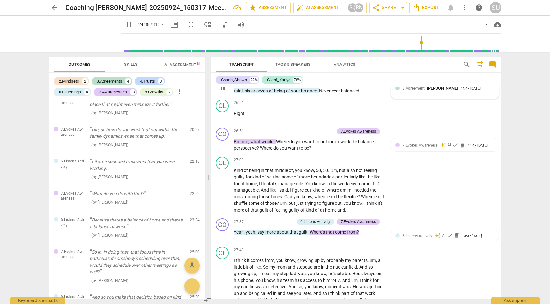
scroll to position [3347, 0]
click at [454, 148] on span "check" at bounding box center [455, 144] width 6 height 6
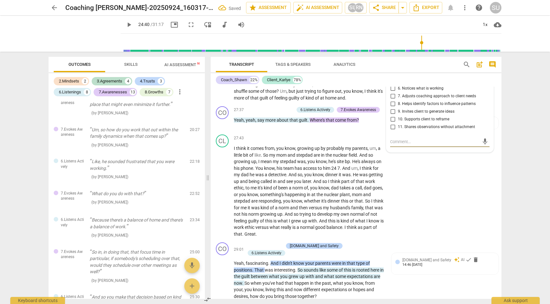
scroll to position [3464, 0]
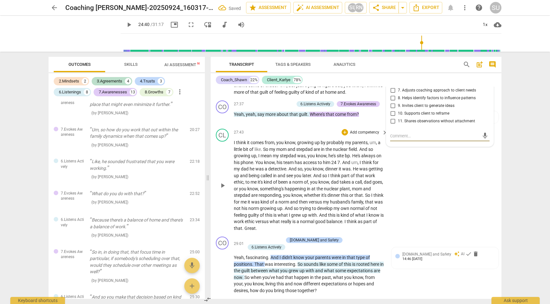
click at [441, 215] on div "CL play_arrow pause 27:43 + Add competency keyboard_arrow_right I think it come…" at bounding box center [356, 180] width 291 height 108
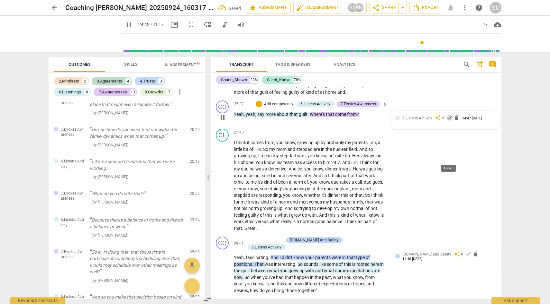
click at [449, 121] on span "check" at bounding box center [449, 118] width 6 height 6
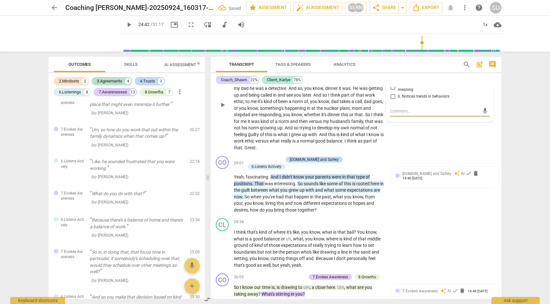
scroll to position [3545, 0]
click at [465, 176] on span "check" at bounding box center [468, 173] width 6 height 6
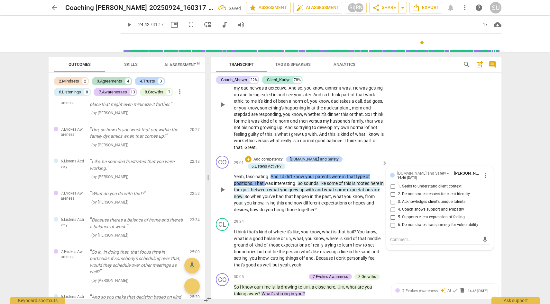
click at [443, 153] on div "CL play_arrow pause 27:43 + Add competency keyboard_arrow_right I think it come…" at bounding box center [356, 99] width 291 height 108
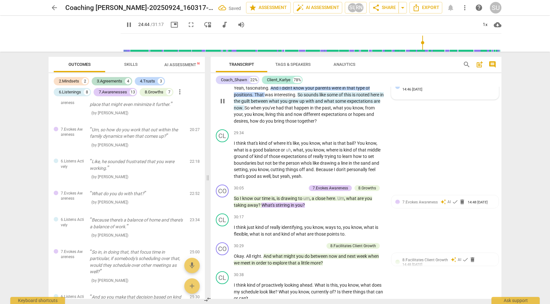
scroll to position [3635, 0]
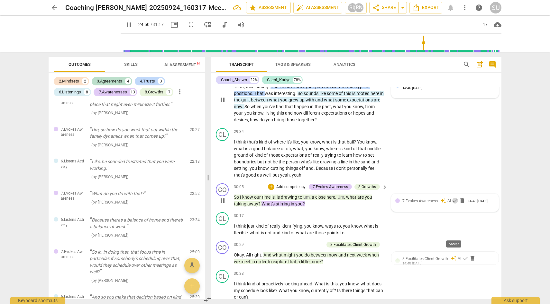
click at [454, 204] on span "check" at bounding box center [455, 201] width 6 height 6
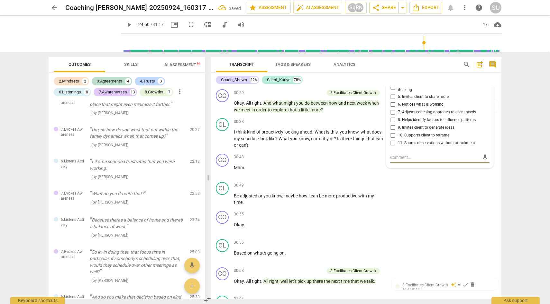
scroll to position [3787, 0]
click at [450, 209] on div "CL play_arrow pause 30:49 + Add competency keyboard_arrow_right Be adjusted or …" at bounding box center [356, 194] width 291 height 29
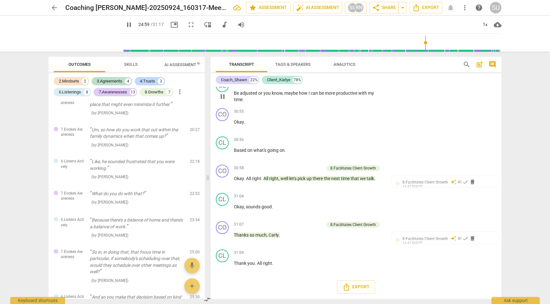
scroll to position [3922, 0]
click at [275, 234] on span "Carly" at bounding box center [273, 235] width 10 height 5
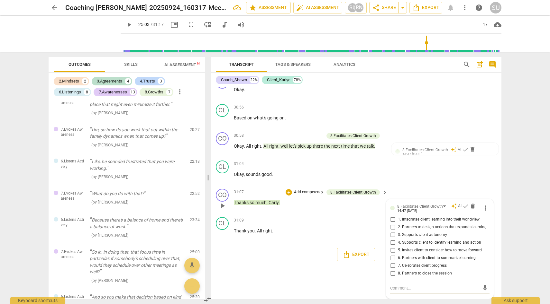
click at [278, 201] on span "." at bounding box center [278, 202] width 1 height 5
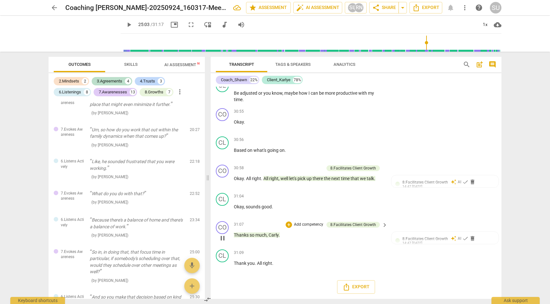
scroll to position [3922, 0]
type input "1505"
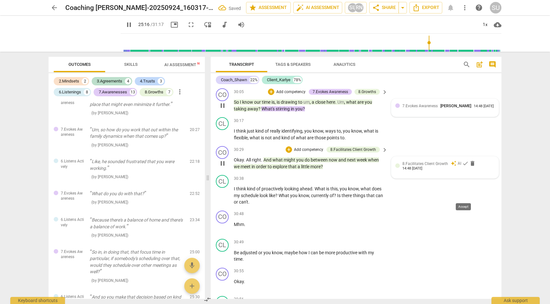
click at [462, 167] on span "check" at bounding box center [465, 163] width 6 height 6
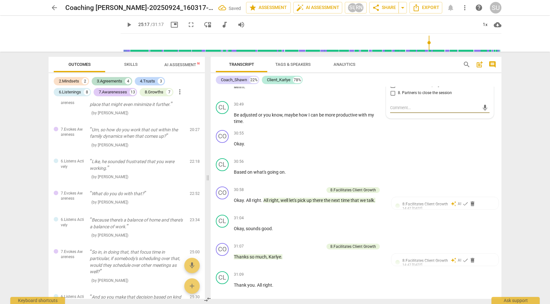
scroll to position [3900, 0]
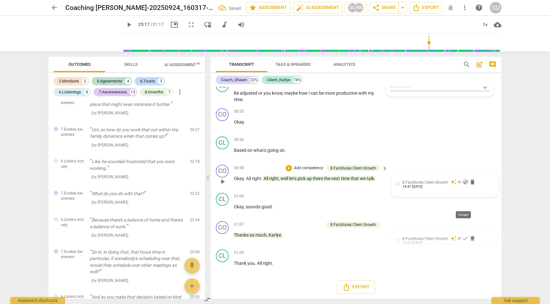
click at [462, 185] on span "check" at bounding box center [465, 182] width 6 height 6
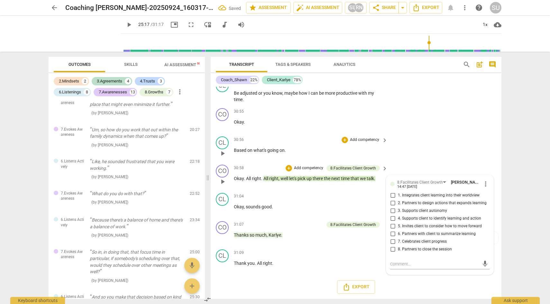
click at [450, 162] on div "CL play_arrow pause 30:56 + Add competency keyboard_arrow_right Based on what's…" at bounding box center [356, 148] width 291 height 28
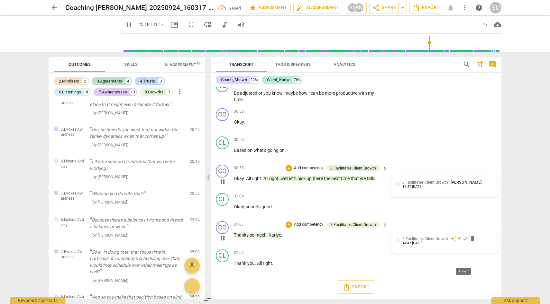
click at [464, 242] on span "check" at bounding box center [465, 239] width 6 height 6
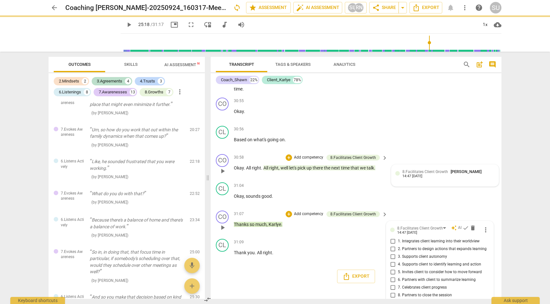
scroll to position [3955, 0]
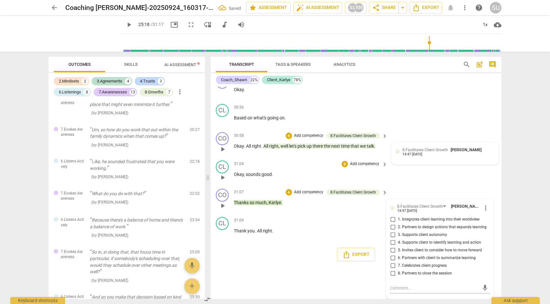
click at [460, 175] on div "CL play_arrow pause 31:04 + Add competency keyboard_arrow_right Okay , sounds g…" at bounding box center [356, 172] width 291 height 28
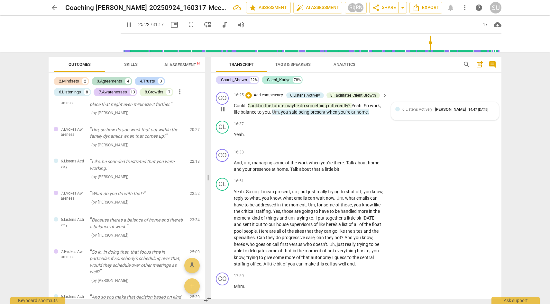
scroll to position [1969, 0]
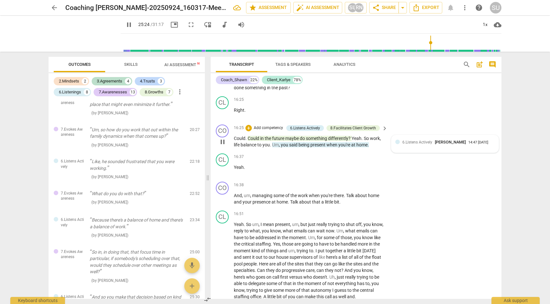
click at [125, 24] on span "pause" at bounding box center [129, 25] width 8 height 8
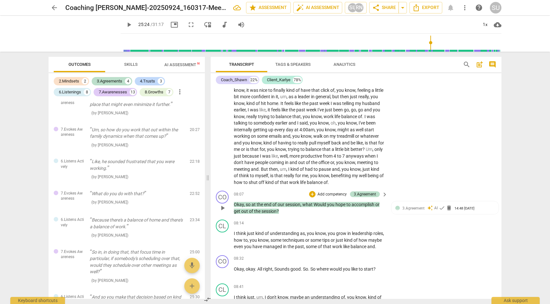
scroll to position [949, 0]
click at [442, 211] on span "check" at bounding box center [441, 207] width 6 height 6
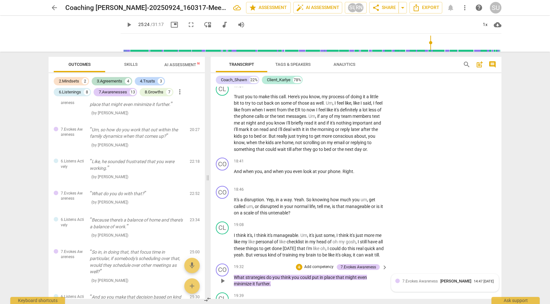
scroll to position [2222, 0]
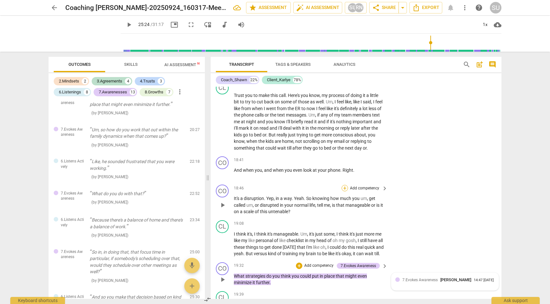
click at [344, 192] on div "+" at bounding box center [344, 188] width 6 height 6
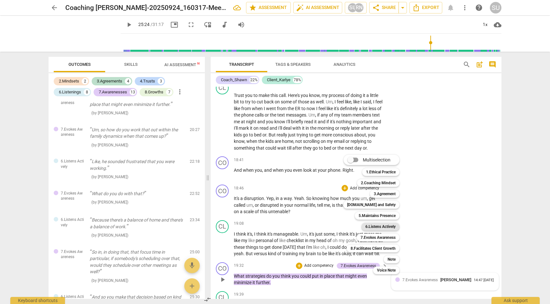
click at [377, 225] on b "6.Listens Actively" at bounding box center [380, 227] width 30 height 8
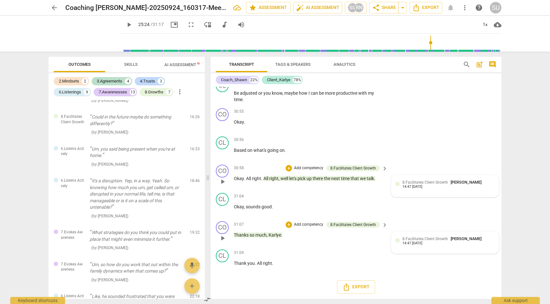
scroll to position [3922, 0]
click at [361, 284] on span "Export" at bounding box center [355, 287] width 27 height 8
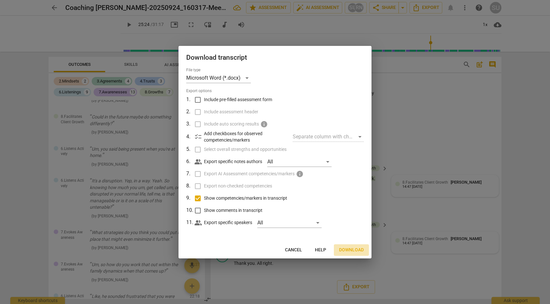
click at [351, 249] on span "Download" at bounding box center [351, 250] width 25 height 6
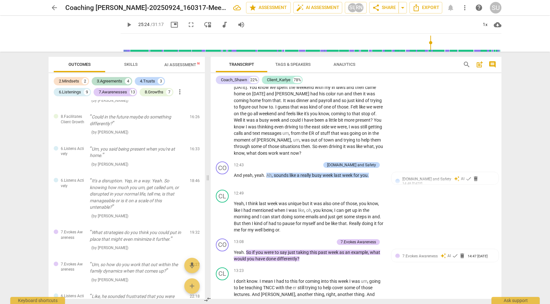
scroll to position [1488, 0]
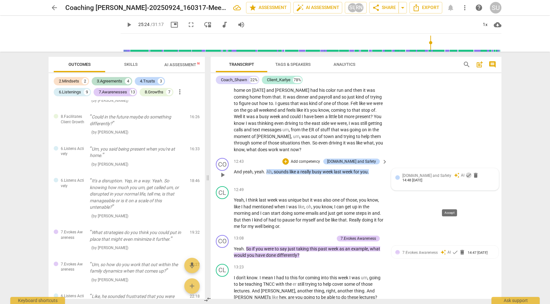
click at [465, 179] on span "check" at bounding box center [468, 175] width 6 height 6
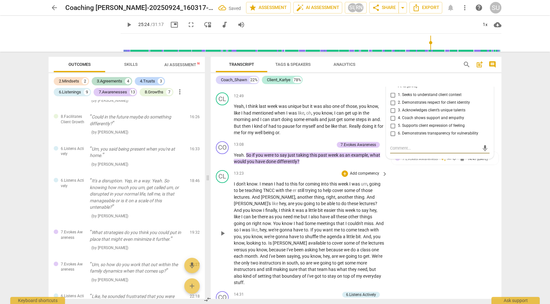
scroll to position [1597, 0]
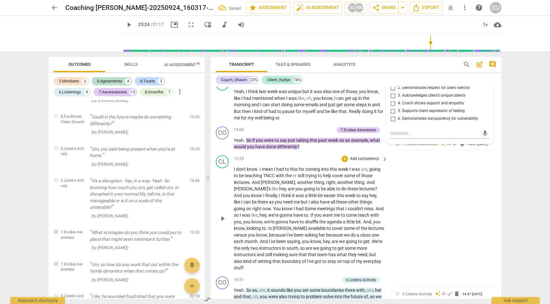
click at [427, 248] on div "CL play_arrow pause 13:23 + Add competency keyboard_arrow_right I don't know . …" at bounding box center [356, 213] width 291 height 121
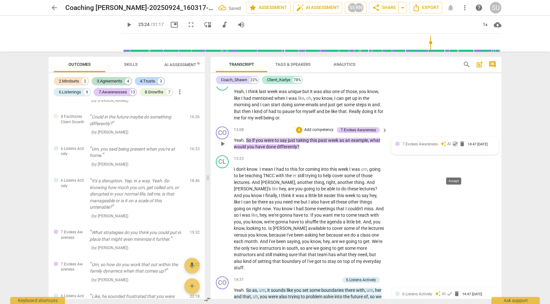
click at [453, 147] on span "check" at bounding box center [455, 144] width 6 height 6
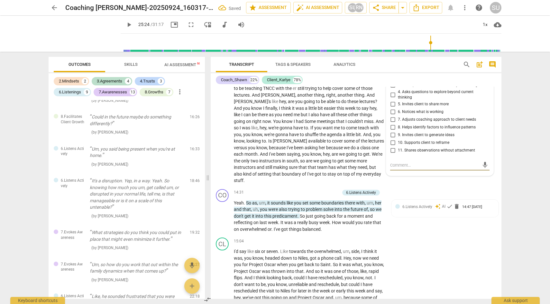
scroll to position [1685, 0]
click at [450, 210] on span "check" at bounding box center [449, 206] width 6 height 6
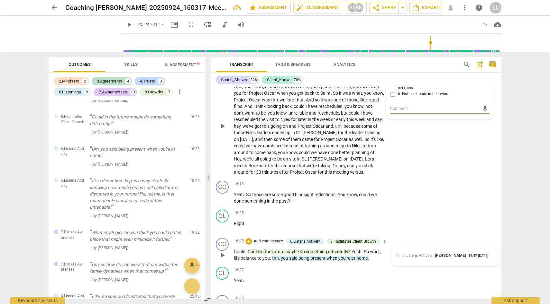
scroll to position [1859, 0]
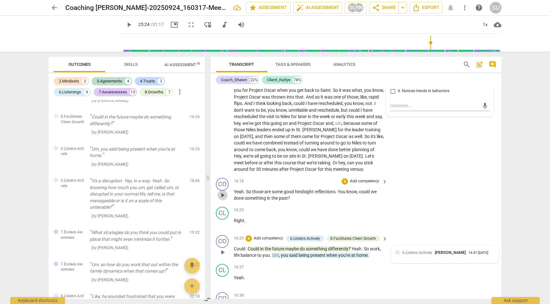
click at [224, 199] on span "play_arrow" at bounding box center [223, 196] width 8 height 8
click at [222, 256] on span "pause" at bounding box center [223, 253] width 8 height 8
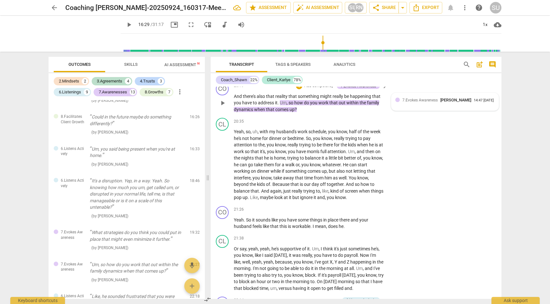
scroll to position [2501, 0]
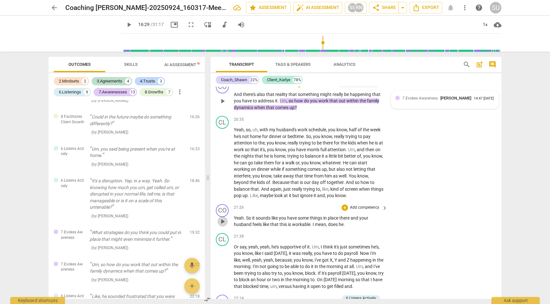
click at [225, 226] on span "play_arrow" at bounding box center [223, 222] width 8 height 8
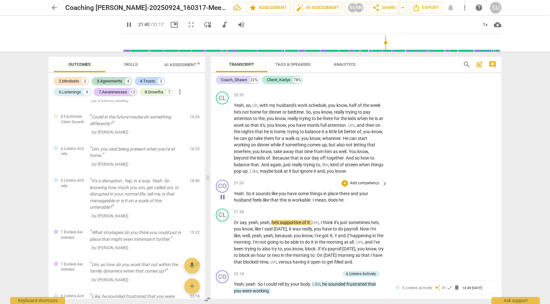
scroll to position [2529, 0]
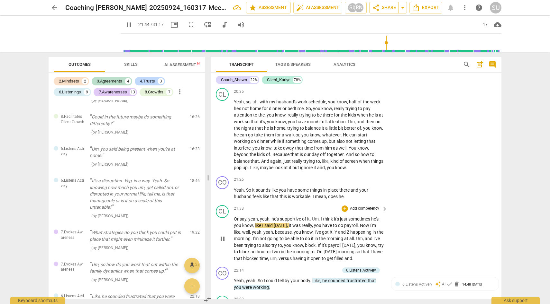
click at [221, 243] on span "pause" at bounding box center [223, 239] width 8 height 8
type input "1305"
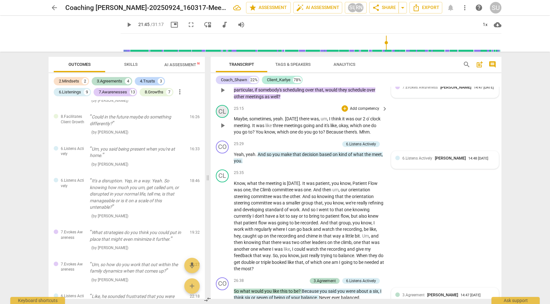
scroll to position [3141, 0]
